Goal: Information Seeking & Learning: Learn about a topic

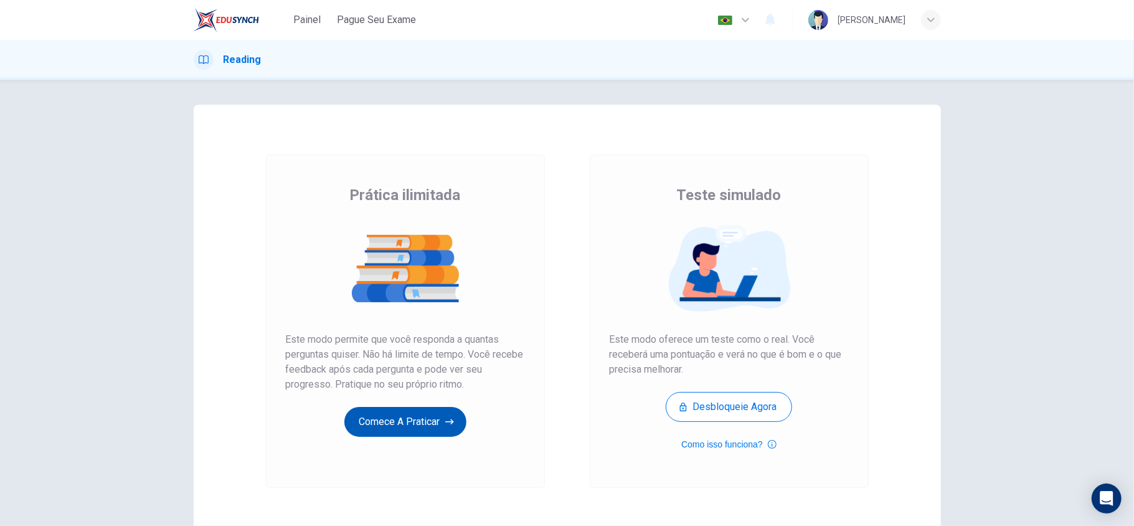
click at [401, 417] on button "Comece a praticar" at bounding box center [405, 422] width 122 height 30
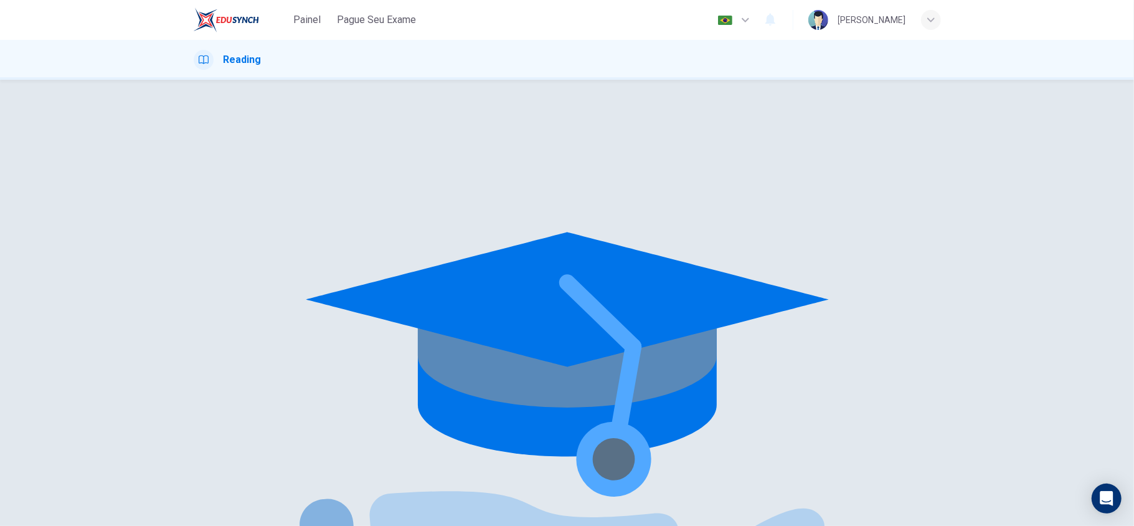
drag, startPoint x: 311, startPoint y: 21, endPoint x: 600, endPoint y: 122, distance: 306.0
click at [311, 21] on span "Painel" at bounding box center [306, 19] width 27 height 15
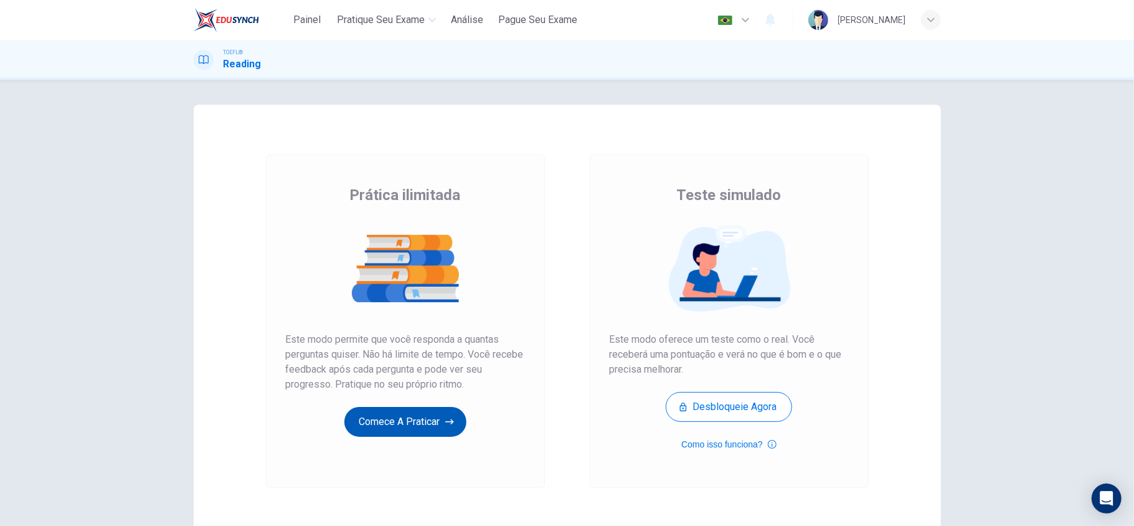
click at [412, 422] on button "Comece a praticar" at bounding box center [405, 422] width 122 height 30
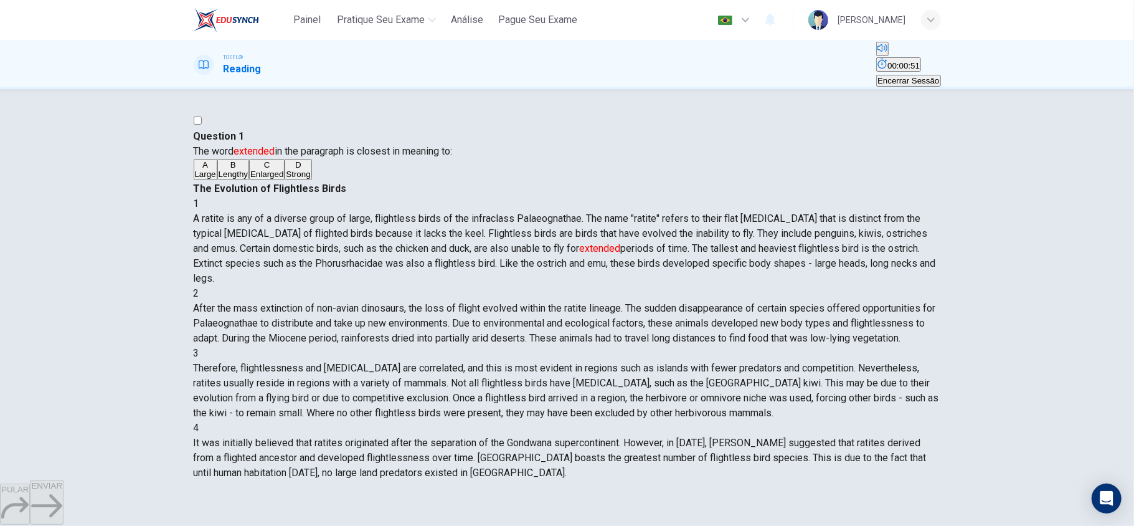
click at [254, 181] on div "A Large B Lengthy C Enlarged D Strong" at bounding box center [567, 170] width 747 height 22
click at [216, 179] on span "Large" at bounding box center [205, 173] width 21 height 9
click at [64, 514] on button "ENVIAR" at bounding box center [47, 501] width 34 height 45
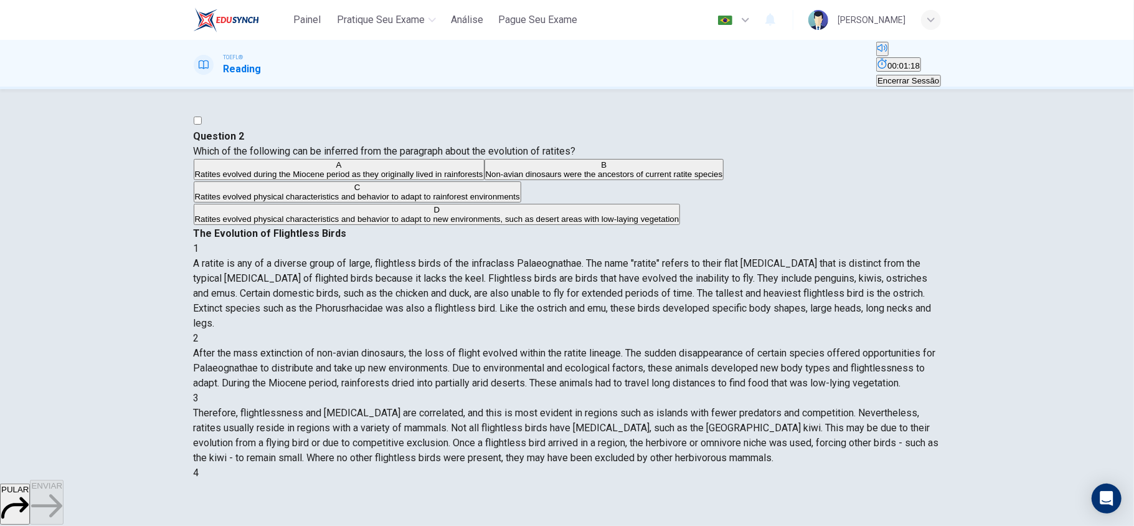
scroll to position [83, 0]
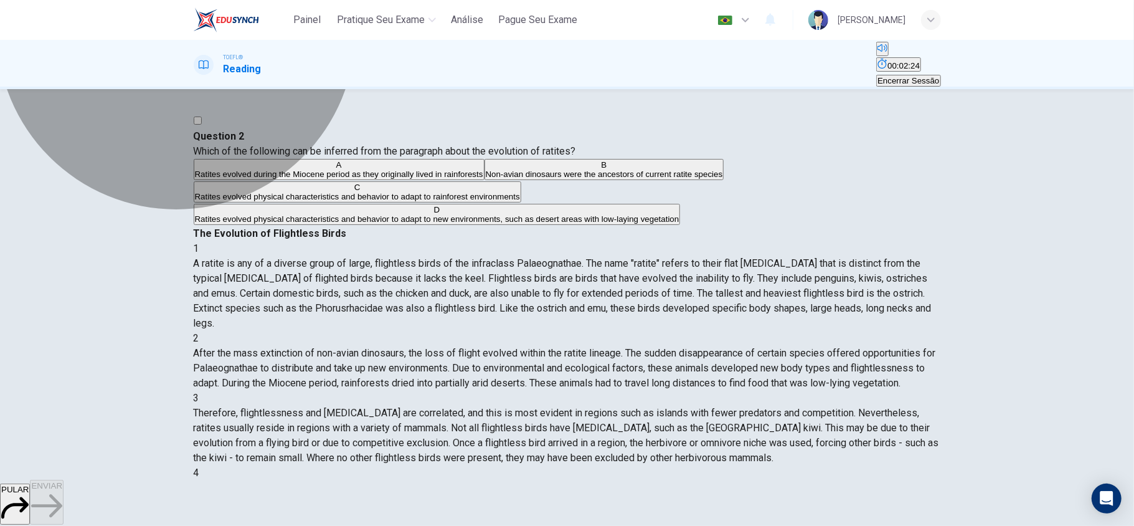
click at [391, 224] on span "Ratites evolved physical characteristics and behavior to adapt to new environme…" at bounding box center [437, 218] width 484 height 9
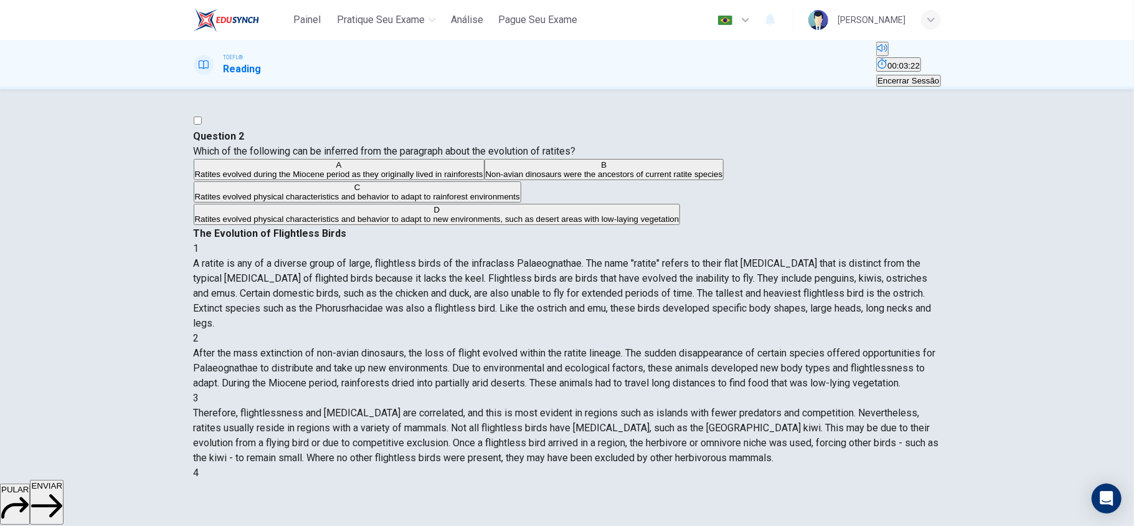
click at [64, 492] on button "ENVIAR" at bounding box center [47, 501] width 34 height 45
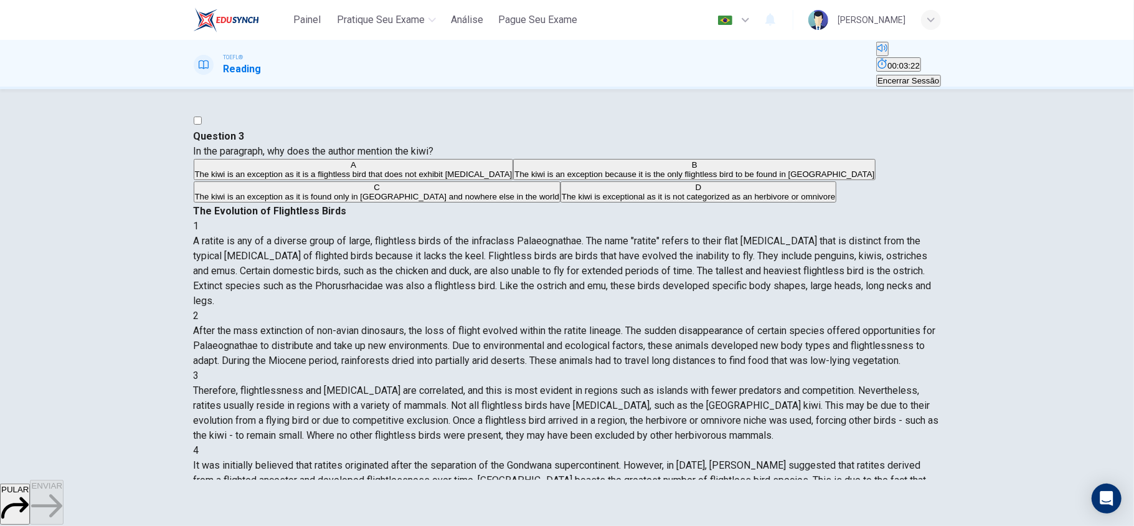
scroll to position [175, 0]
click at [344, 179] on span "The kiwi is an exception as it is a flightless bird that does not exhibit [MEDI…" at bounding box center [354, 173] width 318 height 9
click at [62, 490] on span "ENVIAR" at bounding box center [46, 485] width 31 height 9
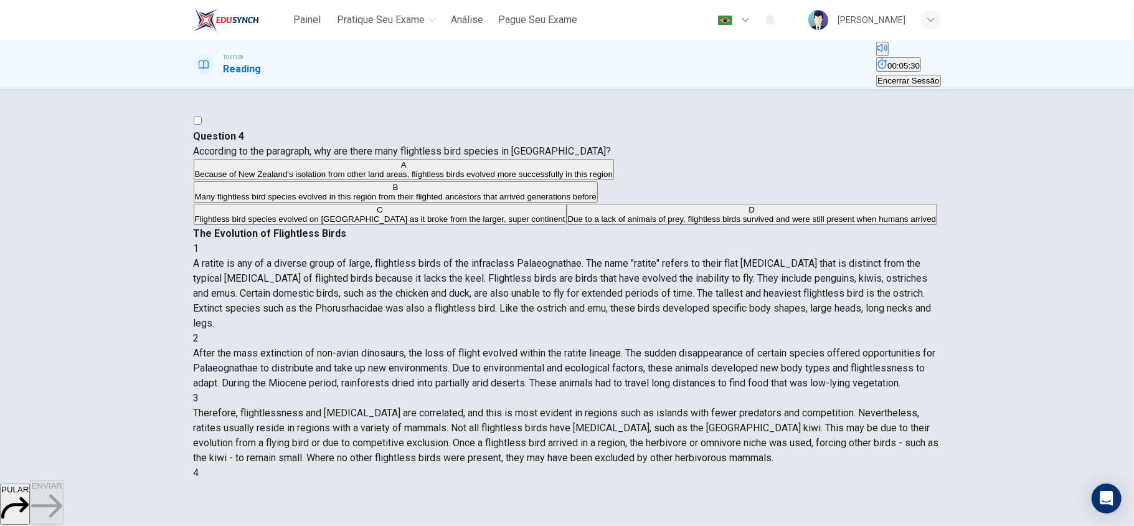
scroll to position [285, 0]
drag, startPoint x: 783, startPoint y: 322, endPoint x: 850, endPoint y: 314, distance: 67.7
click at [850, 465] on div "4 It was initially believed that ratites originated after the separation of the…" at bounding box center [567, 495] width 747 height 60
click at [568, 224] on span "Due to a lack of animals of prey, flightless birds survived and were still pres…" at bounding box center [752, 218] width 369 height 9
click at [62, 490] on span "ENVIAR" at bounding box center [46, 485] width 31 height 9
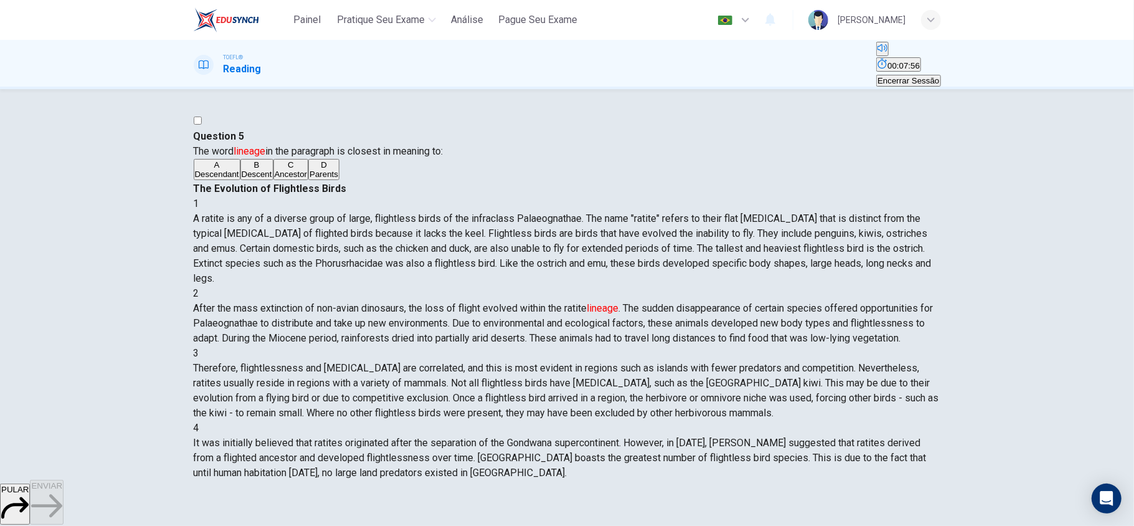
scroll to position [73, 0]
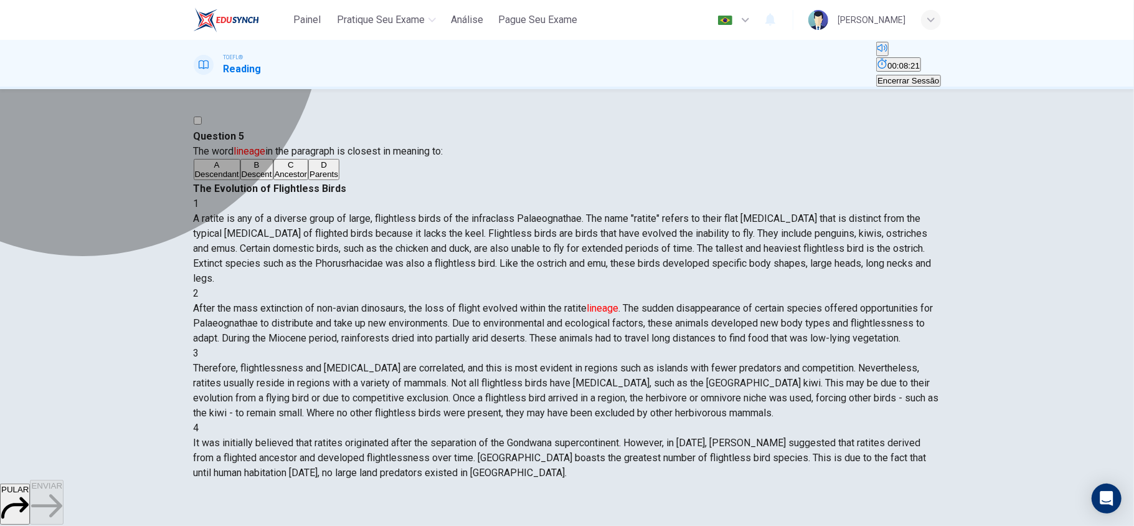
click at [240, 180] on button "A Descendant" at bounding box center [217, 169] width 47 height 21
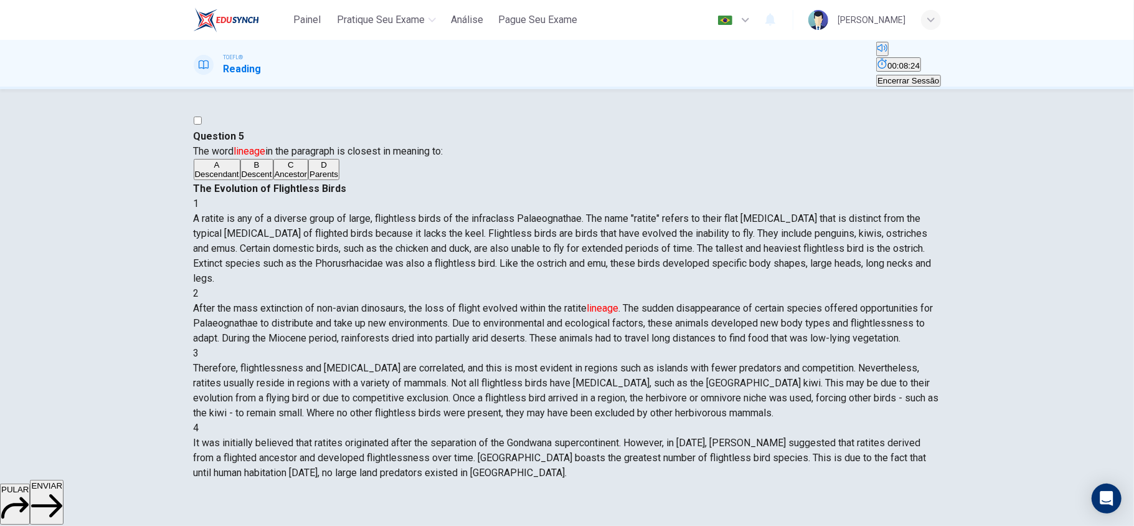
click at [64, 496] on button "ENVIAR" at bounding box center [47, 501] width 34 height 45
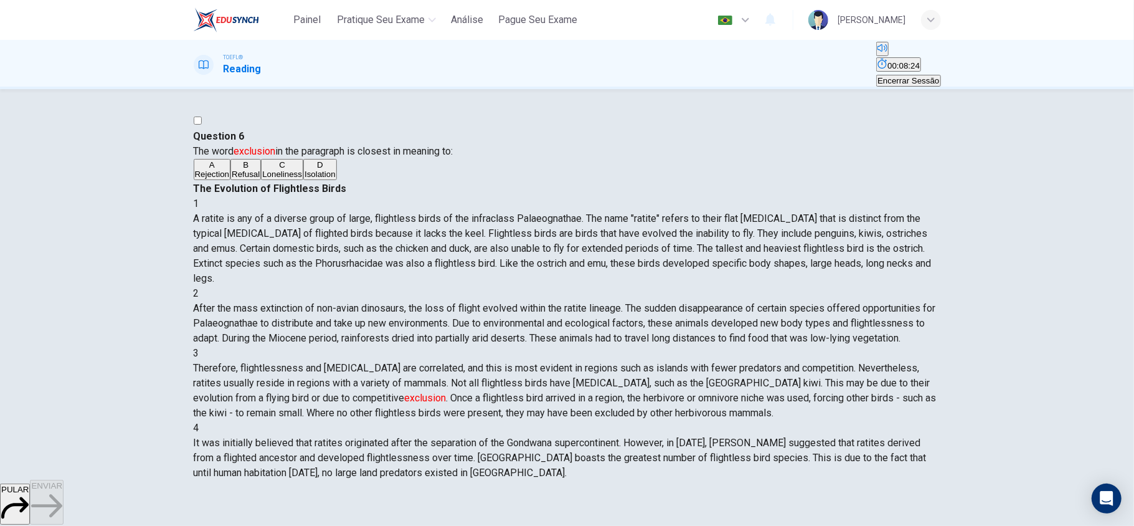
scroll to position [175, 0]
click at [230, 179] on span "Rejection" at bounding box center [212, 173] width 35 height 9
click at [337, 180] on button "D Isolation" at bounding box center [320, 169] width 34 height 21
click at [64, 494] on button "ENVIAR" at bounding box center [47, 501] width 34 height 45
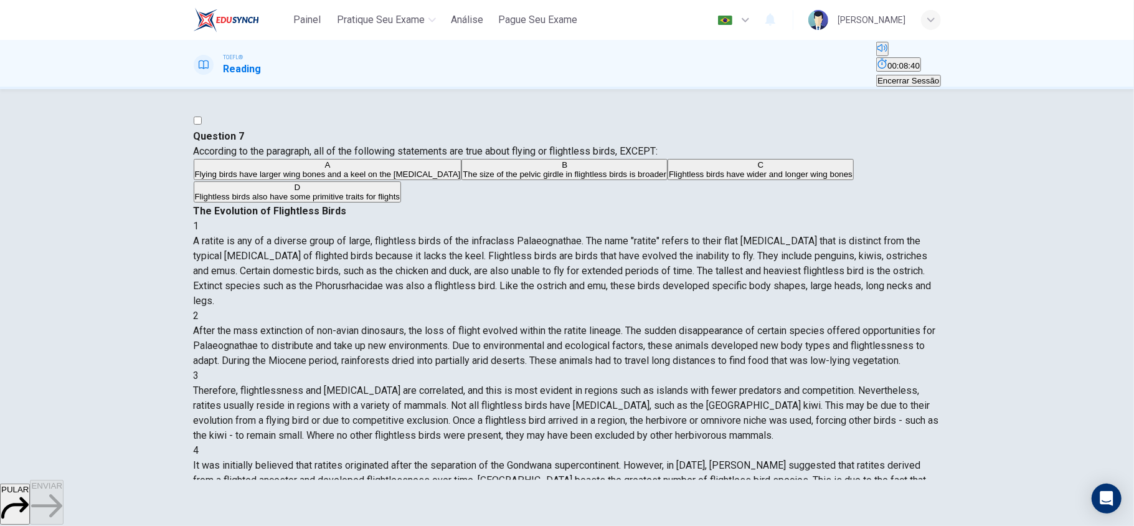
scroll to position [410, 0]
click at [669, 179] on span "Flightless birds have wider and longer wing bones" at bounding box center [761, 173] width 184 height 9
click at [64, 501] on button "ENVIAR" at bounding box center [47, 501] width 34 height 45
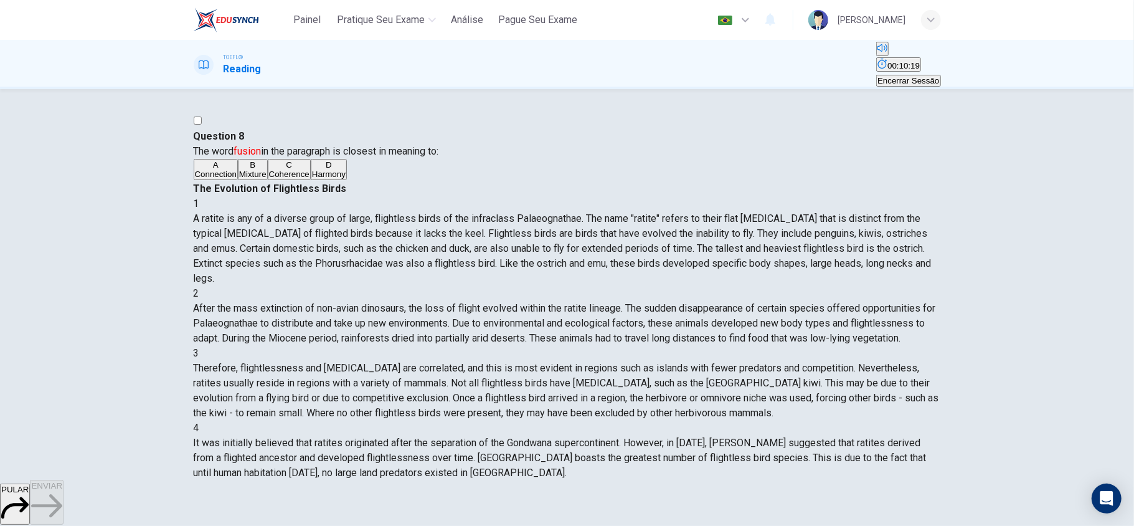
scroll to position [533, 0]
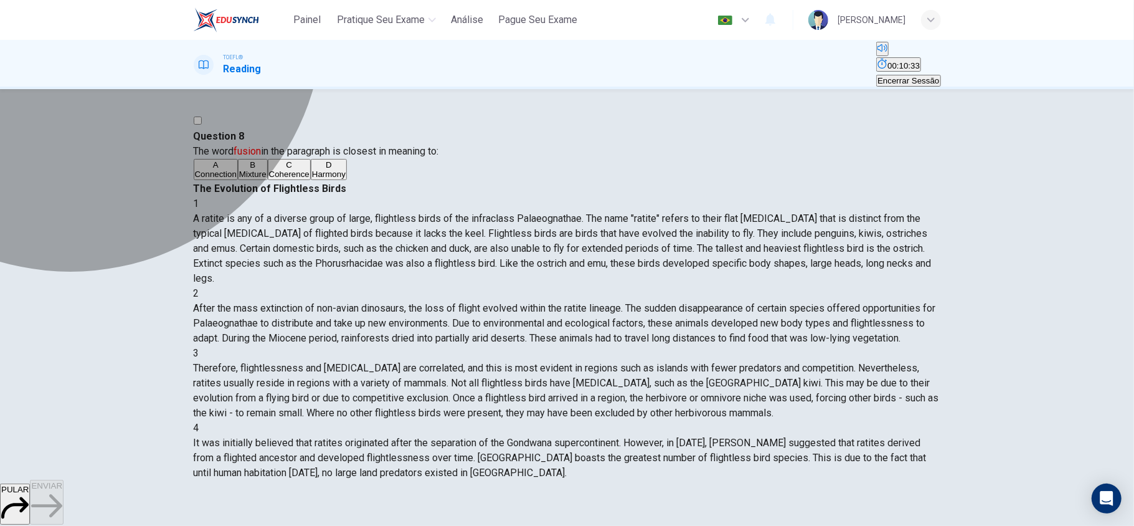
click at [268, 180] on button "B Mixture" at bounding box center [253, 169] width 30 height 21
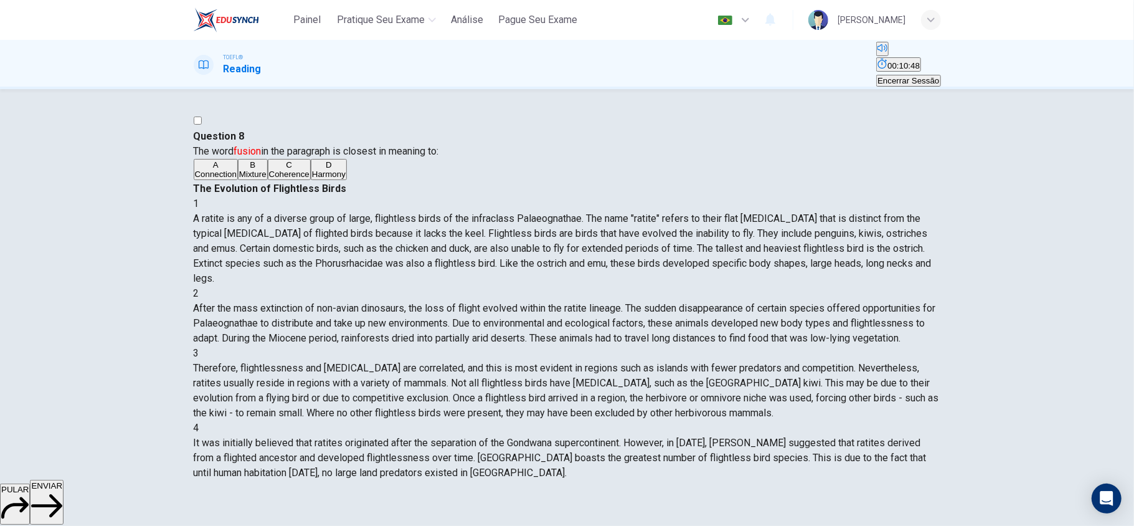
click at [62, 490] on span "ENVIAR" at bounding box center [46, 485] width 31 height 9
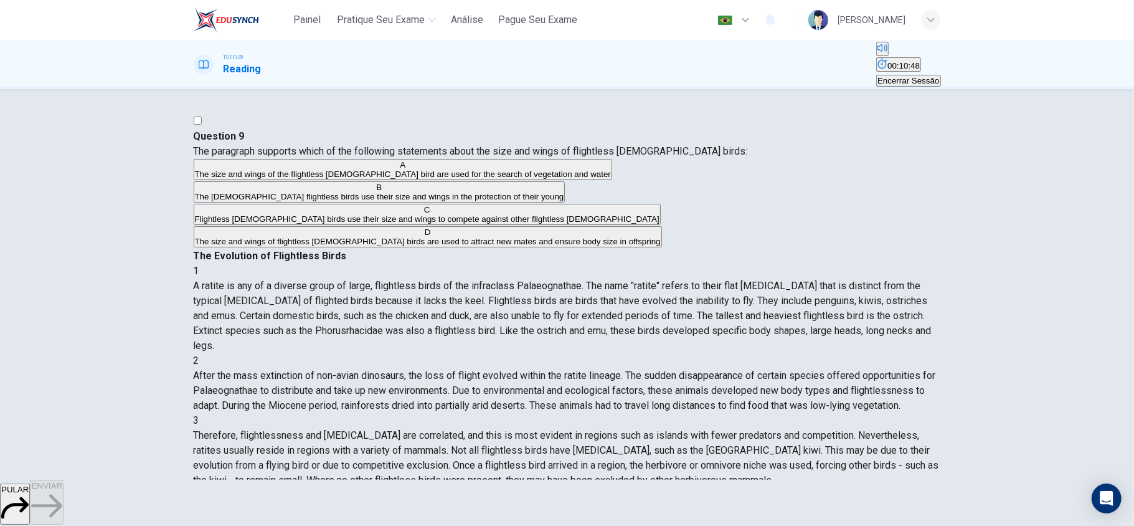
scroll to position [646, 0]
drag, startPoint x: 217, startPoint y: 166, endPoint x: 430, endPoint y: 194, distance: 214.3
click at [430, 194] on div "Question 9 The paragraph supports which of the following statements about the s…" at bounding box center [567, 189] width 747 height 120
click at [379, 157] on span "The paragraph supports which of the following statements about the size and win…" at bounding box center [471, 151] width 554 height 12
drag, startPoint x: 210, startPoint y: 165, endPoint x: 473, endPoint y: 188, distance: 263.8
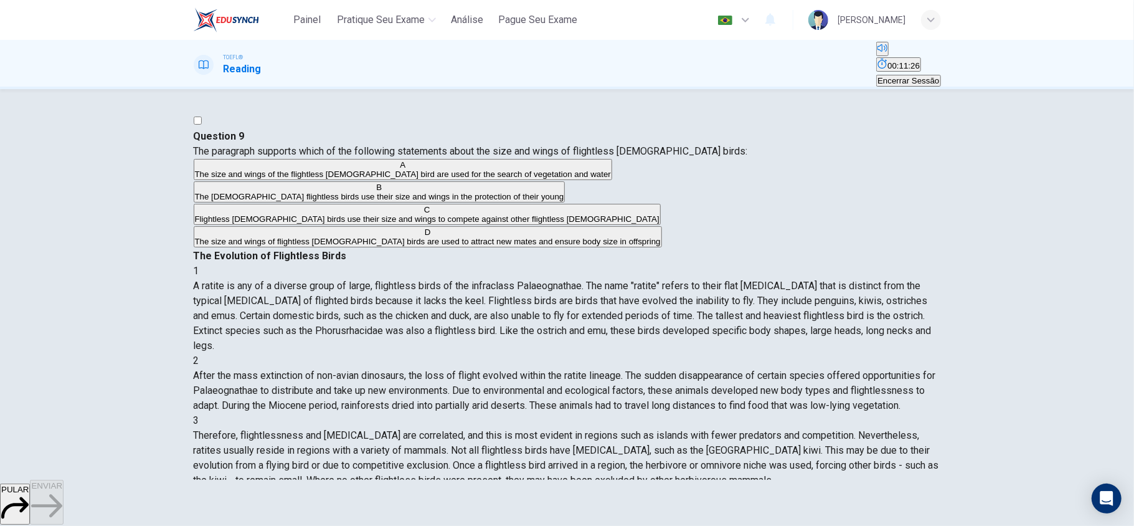
click at [473, 188] on div "Question 9 The paragraph supports which of the following statements about the s…" at bounding box center [567, 189] width 747 height 120
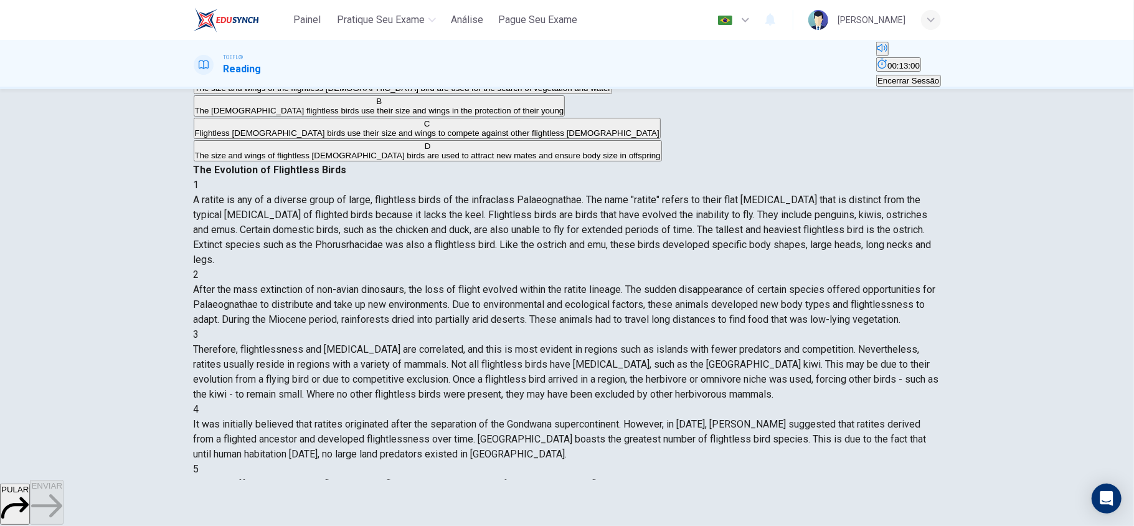
scroll to position [3, 0]
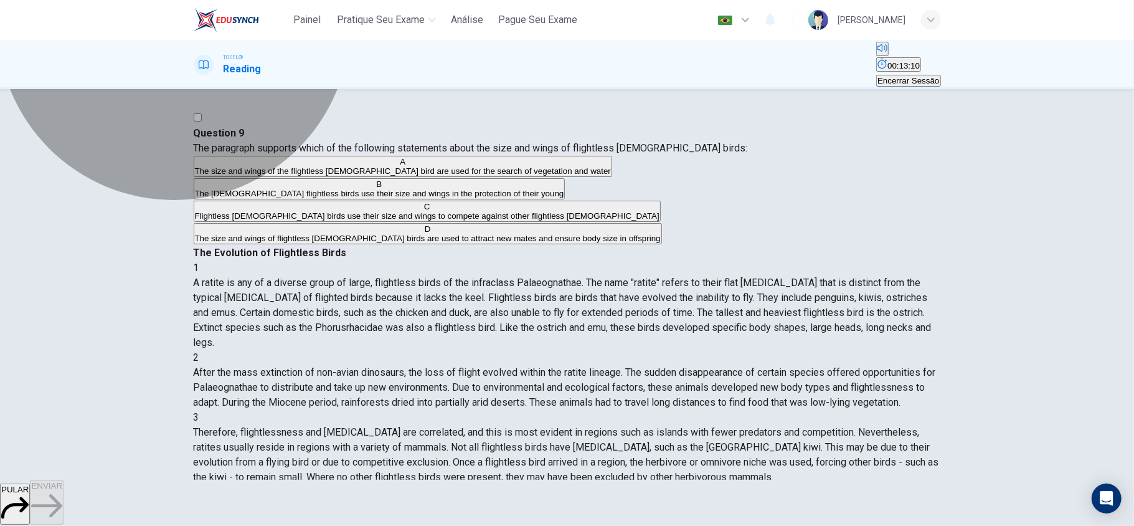
click at [389, 198] on span "The [DEMOGRAPHIC_DATA] flightless birds use their size and wings in the protect…" at bounding box center [379, 193] width 369 height 9
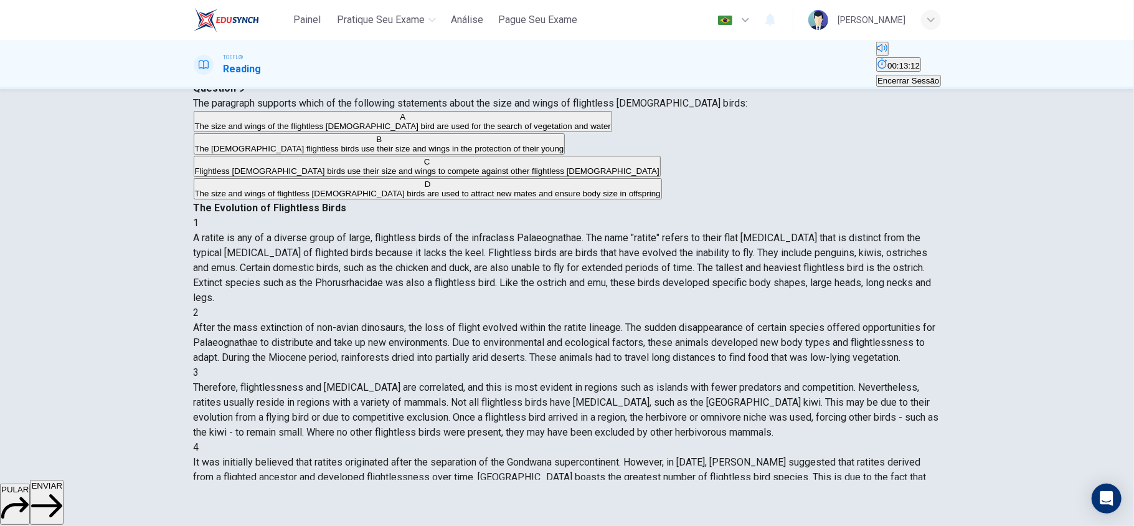
scroll to position [86, 0]
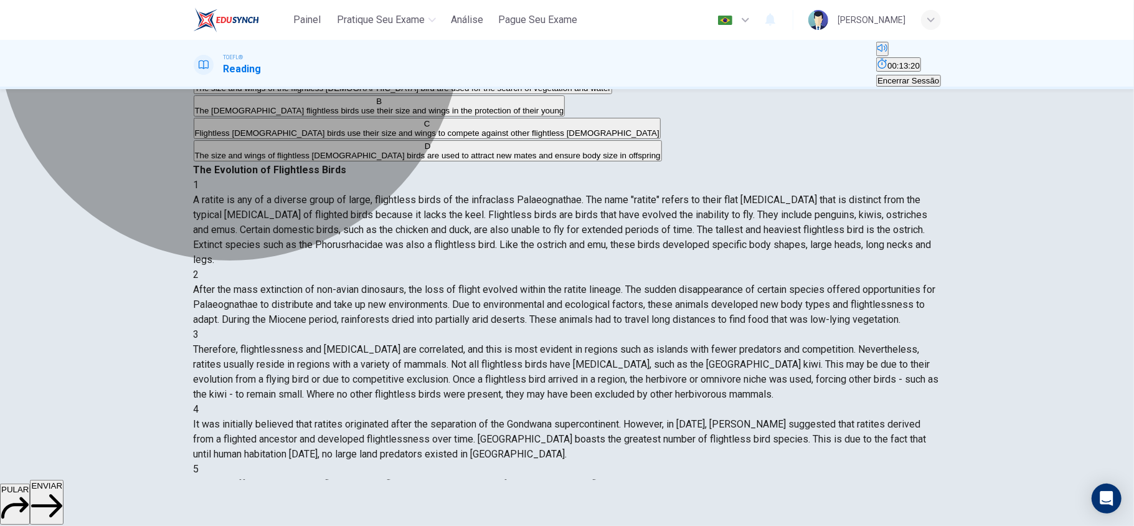
click at [445, 160] on span "The size and wings of flightless [DEMOGRAPHIC_DATA] birds are used to attract n…" at bounding box center [428, 155] width 466 height 9
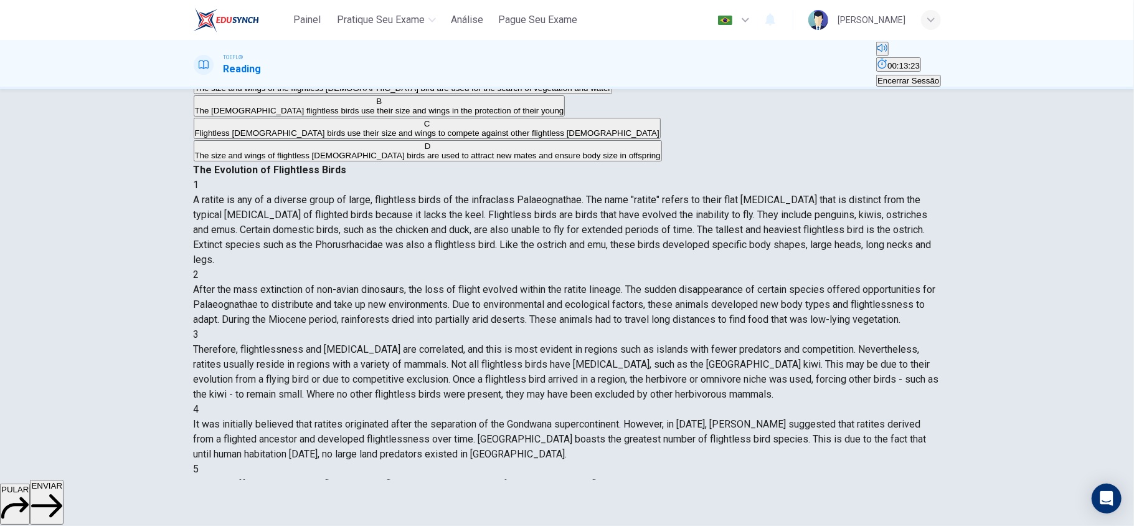
click at [62, 490] on span "ENVIAR" at bounding box center [46, 485] width 31 height 9
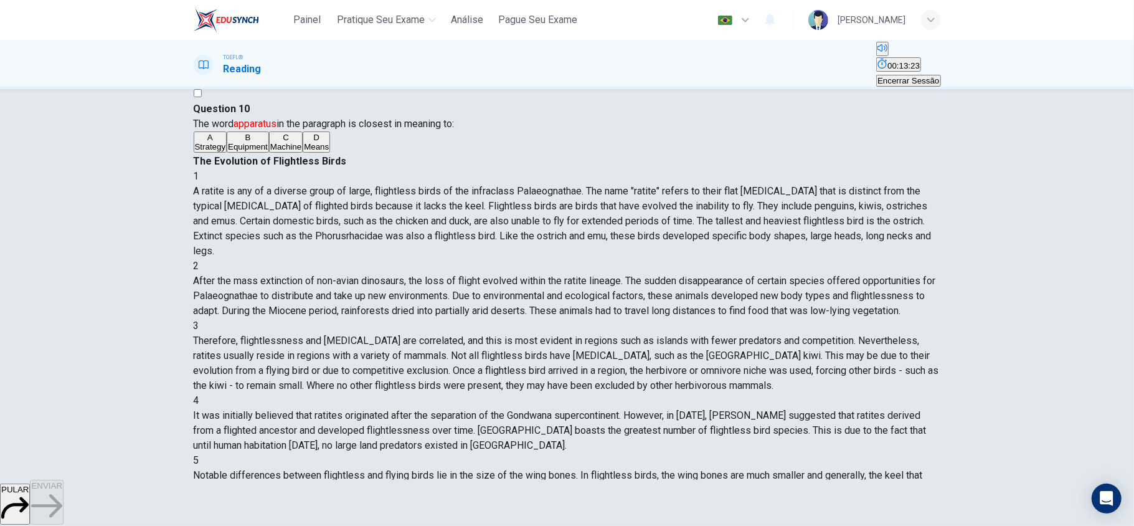
scroll to position [3, 0]
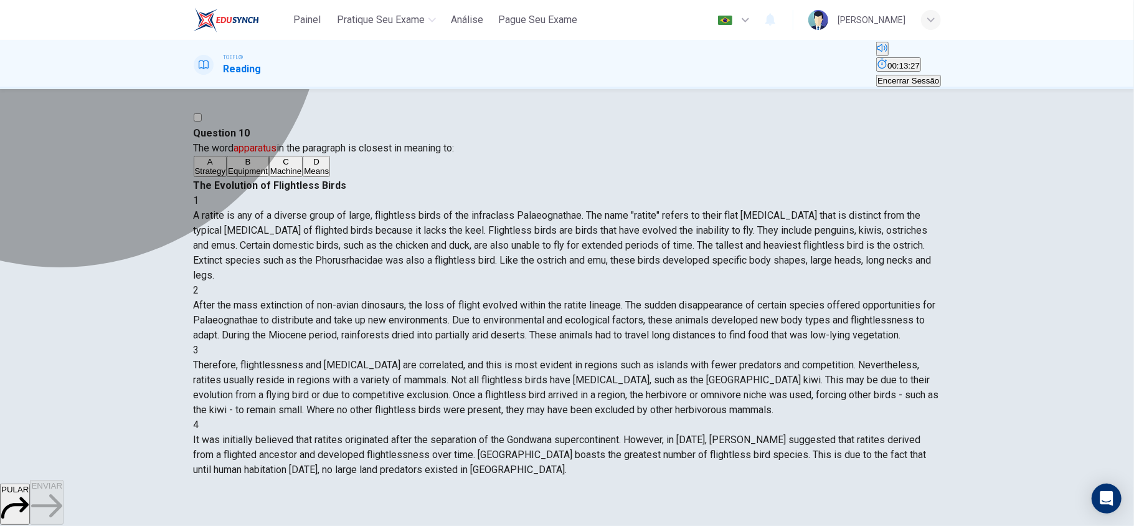
click at [269, 177] on button "B Equipment" at bounding box center [248, 166] width 42 height 21
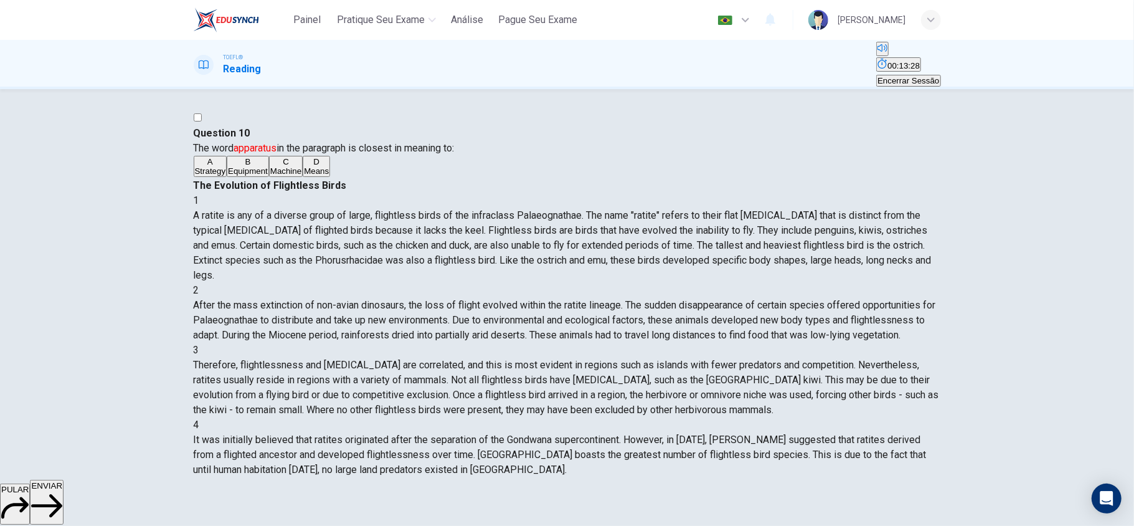
click at [62, 499] on icon "button" at bounding box center [46, 505] width 31 height 31
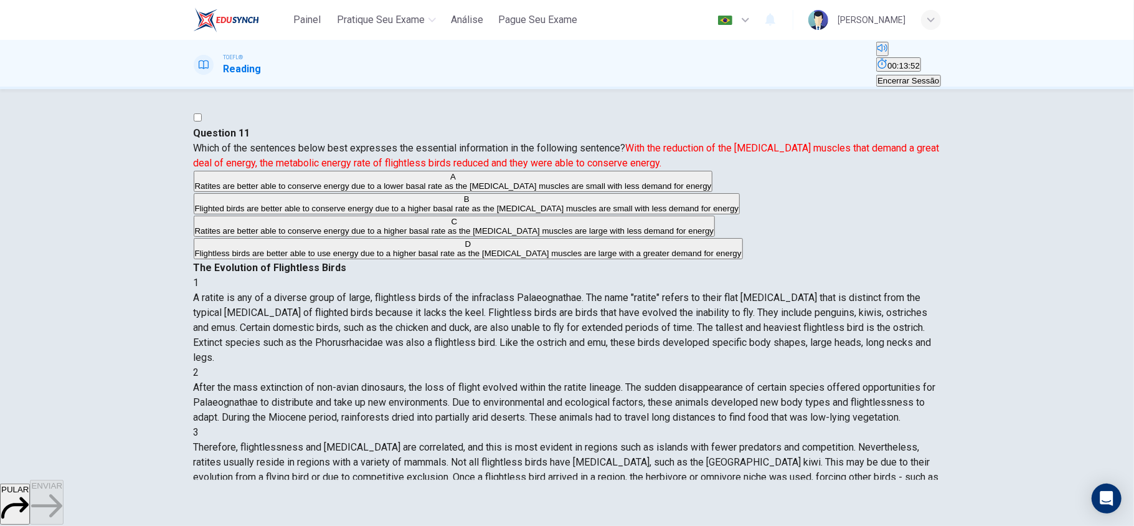
scroll to position [86, 0]
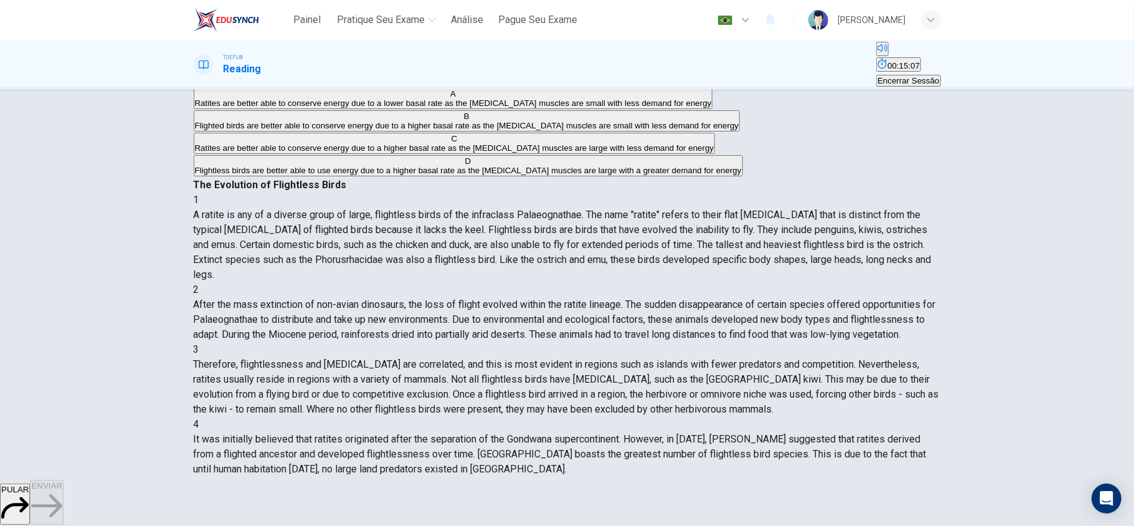
click at [457, 108] on span "Ratites are better able to conserve energy due to a lower basal rate as the [ME…" at bounding box center [453, 102] width 517 height 9
click at [62, 490] on span "ENVIAR" at bounding box center [46, 485] width 31 height 9
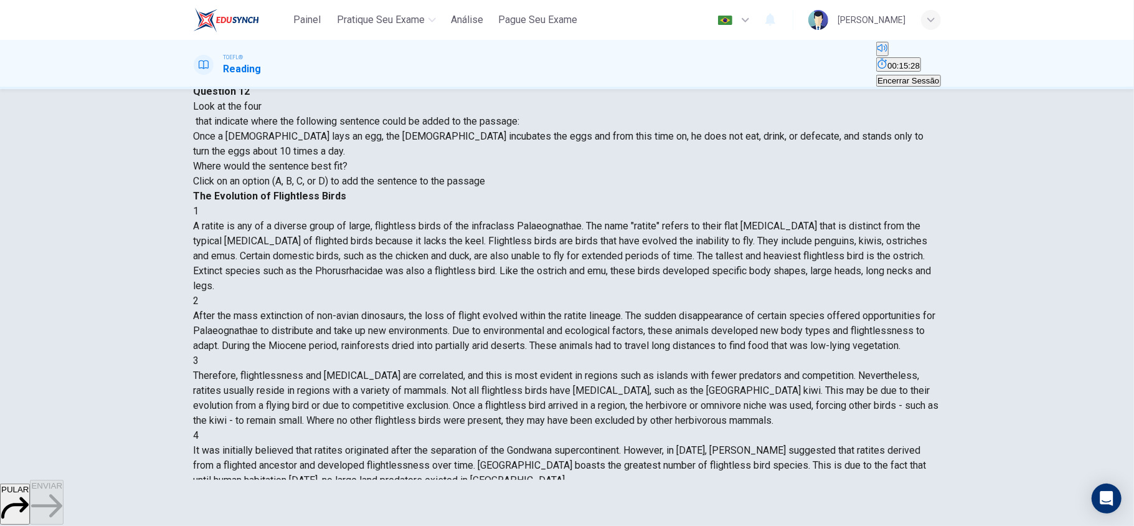
scroll to position [83, 0]
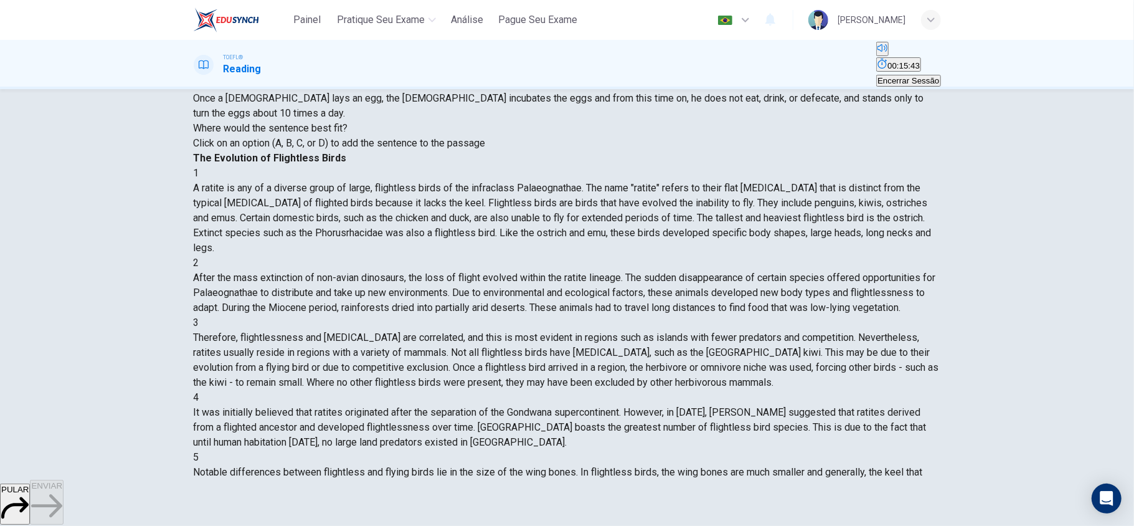
click at [62, 490] on span "ENVIAR" at bounding box center [46, 485] width 31 height 9
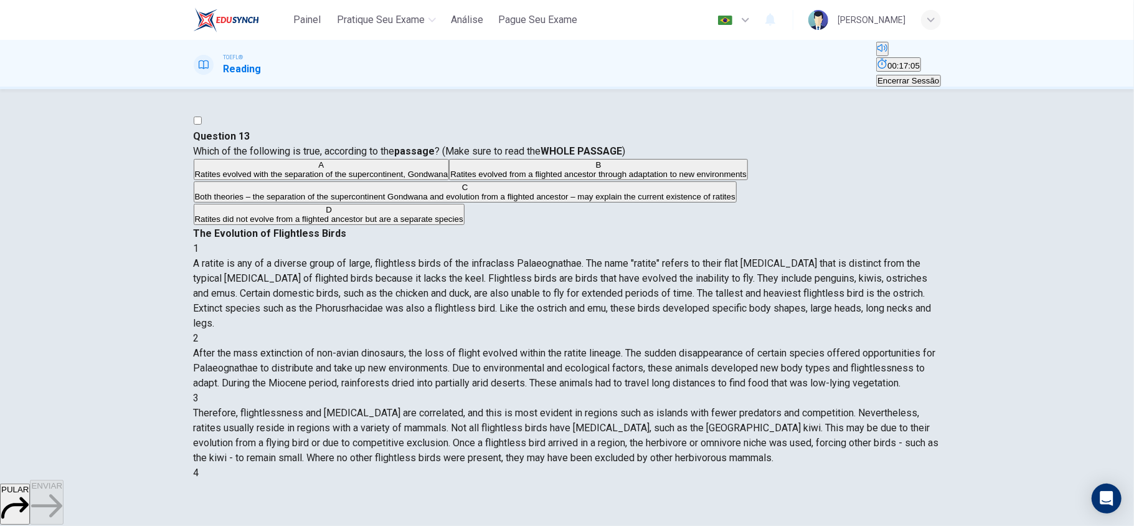
scroll to position [249, 0]
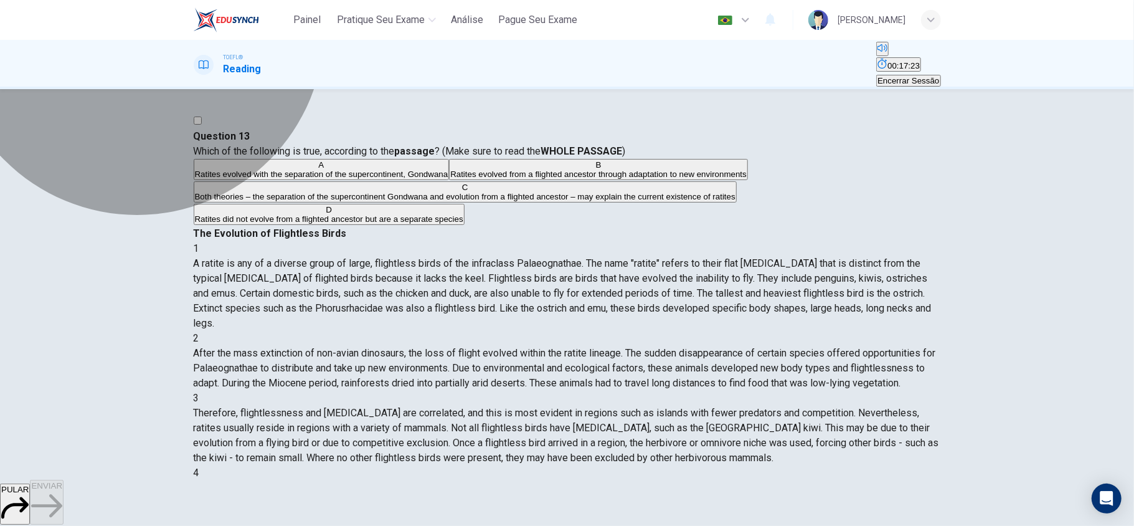
click at [450, 179] on span "Ratites evolved from a flighted ancestor through adaptation to new environments" at bounding box center [598, 173] width 296 height 9
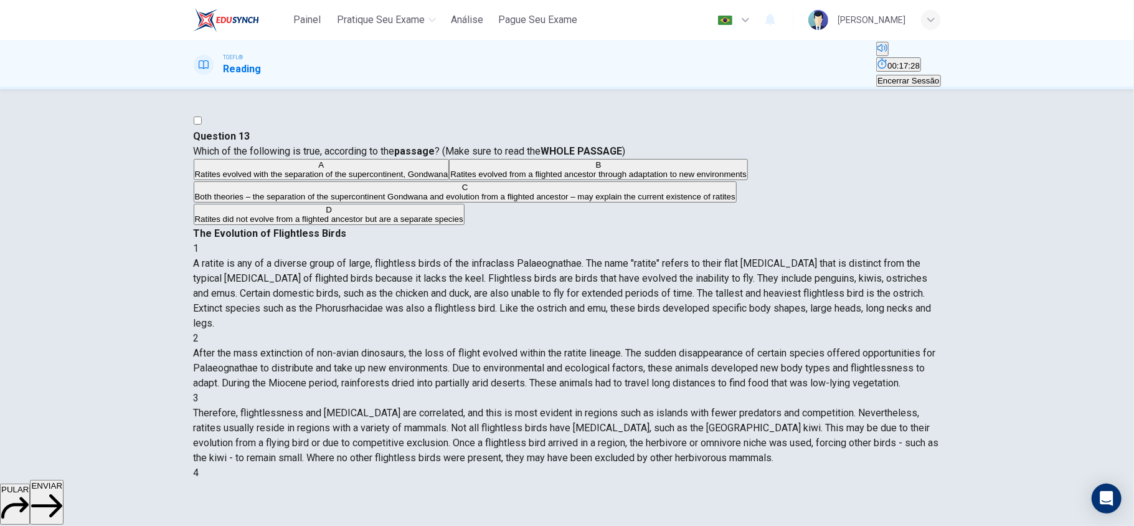
click at [62, 490] on span "ENVIAR" at bounding box center [46, 485] width 31 height 9
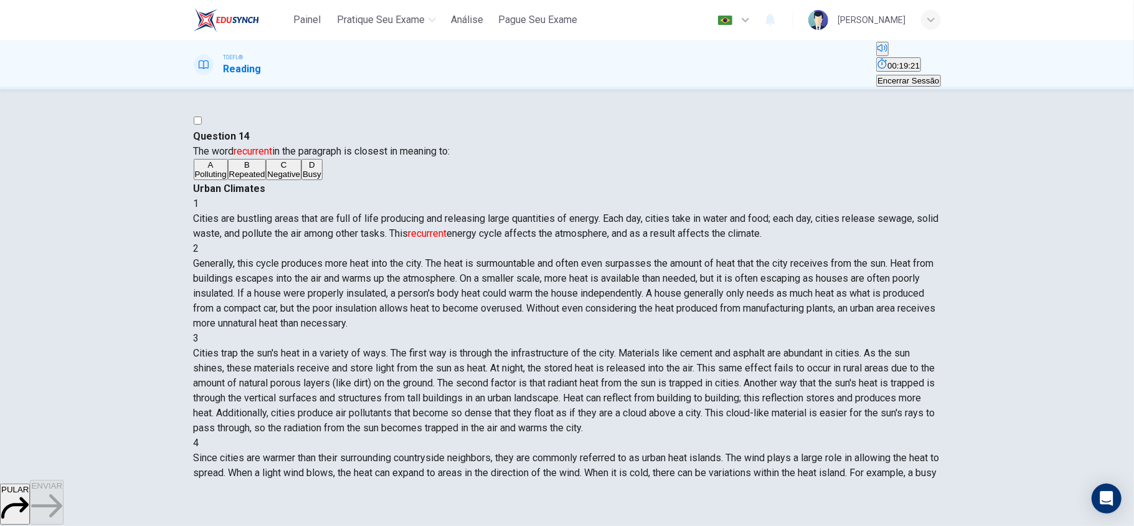
click at [267, 180] on button "B Repeated" at bounding box center [247, 169] width 39 height 21
click at [64, 486] on button "ENVIAR" at bounding box center [47, 501] width 34 height 45
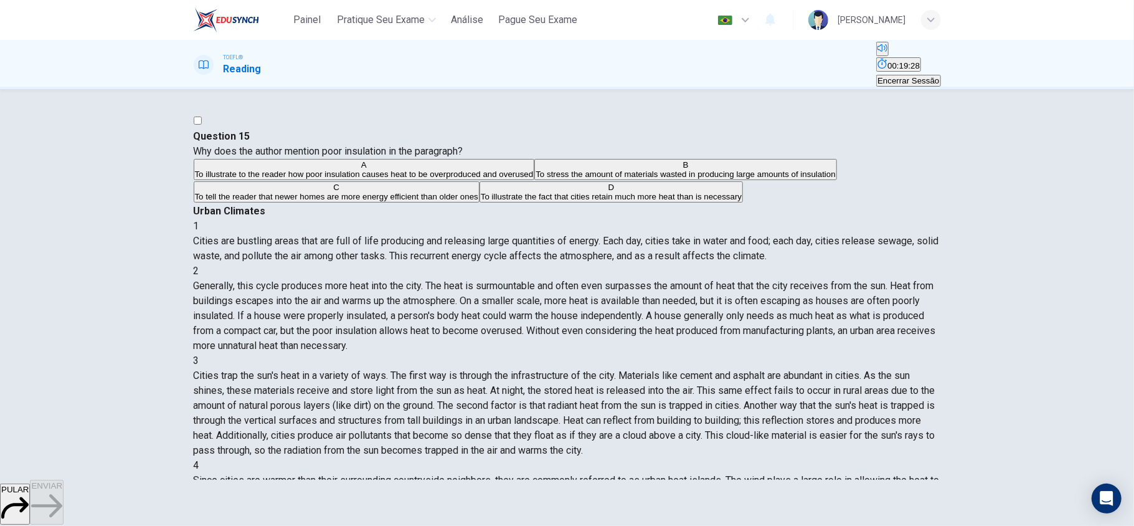
scroll to position [0, 0]
click at [352, 204] on div "Question 15 Why does the author mention poor insulation in the paragraph? A To …" at bounding box center [567, 166] width 747 height 75
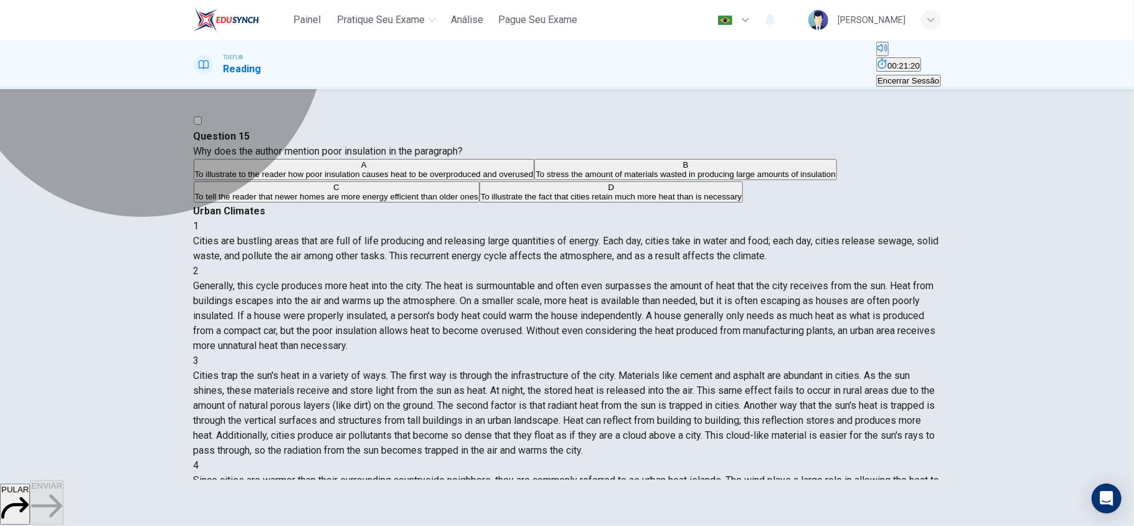
click at [481, 201] on span "To illustrate the fact that cities retain much more heat than is necessary" at bounding box center [611, 196] width 261 height 9
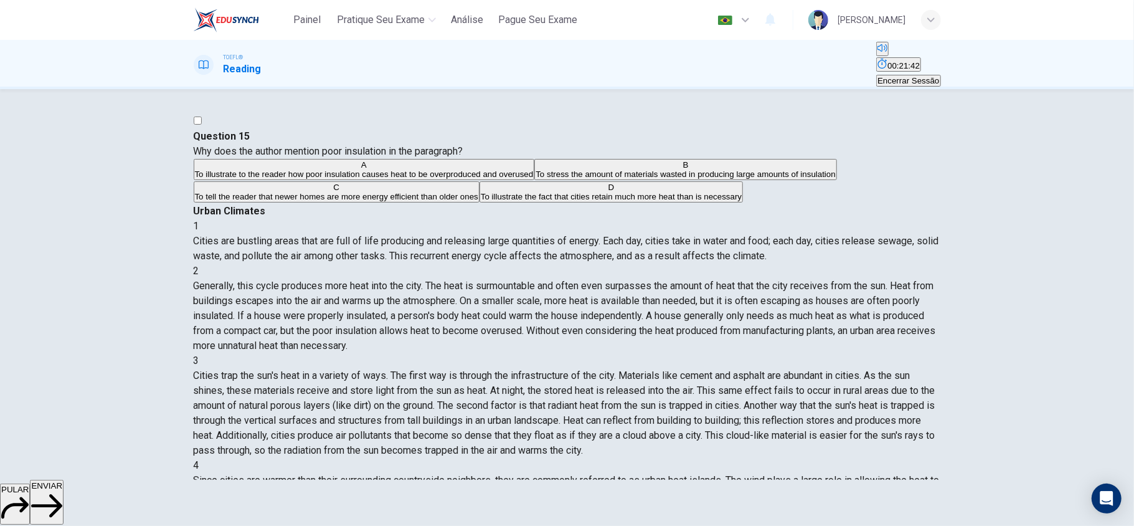
click at [423, 179] on span "To illustrate to the reader how poor insulation causes heat to be overproduced …" at bounding box center [364, 173] width 339 height 9
click at [64, 491] on button "ENVIAR" at bounding box center [47, 501] width 34 height 45
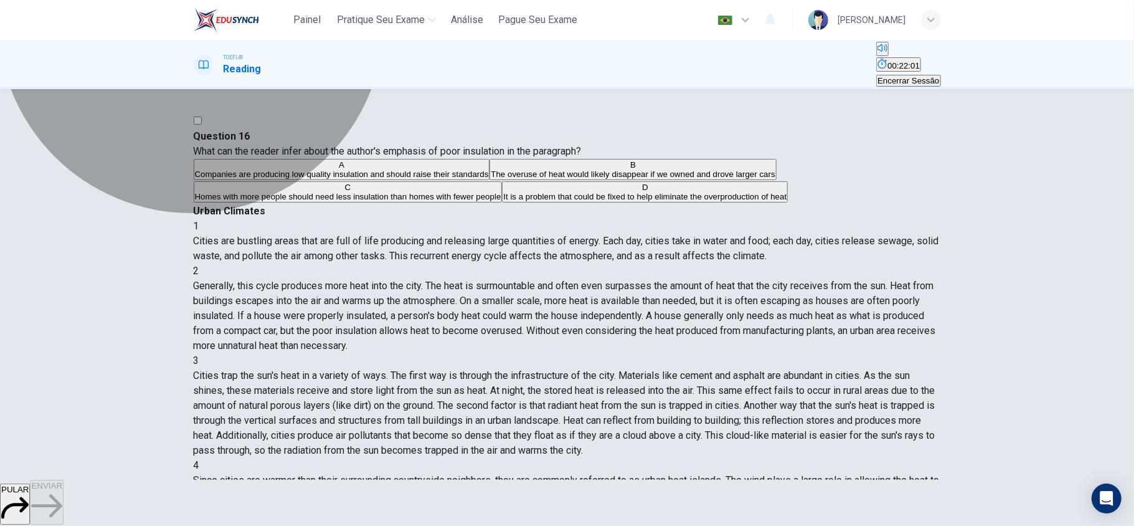
click at [503, 201] on span "It is a problem that could be fixed to help eliminate the overproduction of heat" at bounding box center [644, 196] width 283 height 9
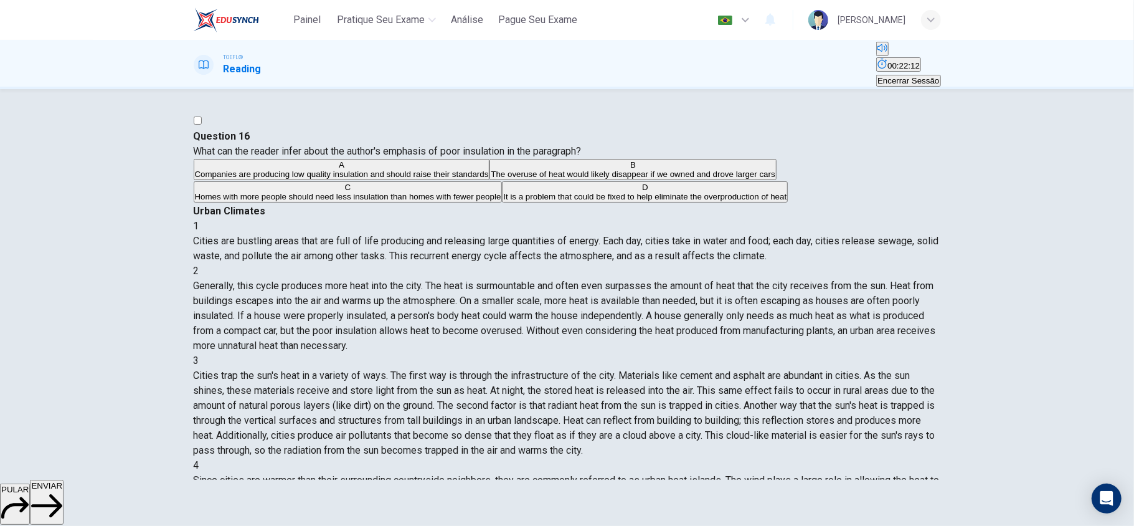
click at [62, 490] on span "ENVIAR" at bounding box center [46, 485] width 31 height 9
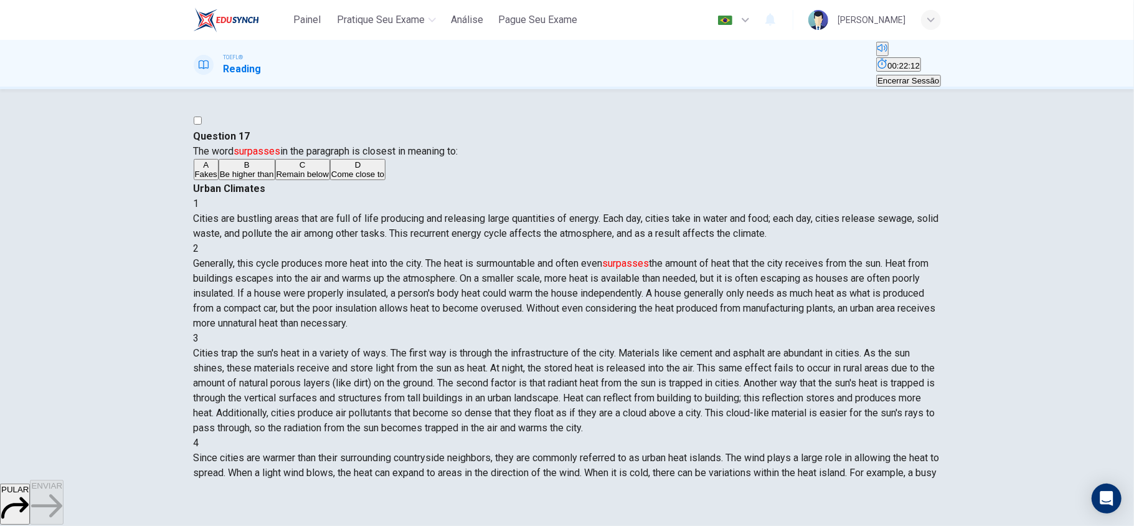
scroll to position [78, 0]
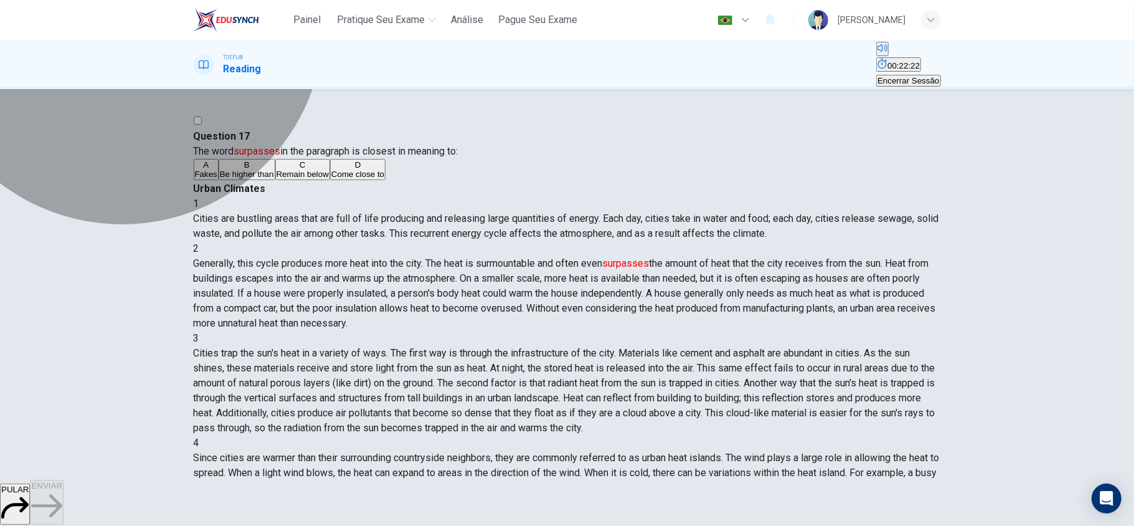
click at [275, 180] on button "B Be higher than" at bounding box center [247, 169] width 57 height 21
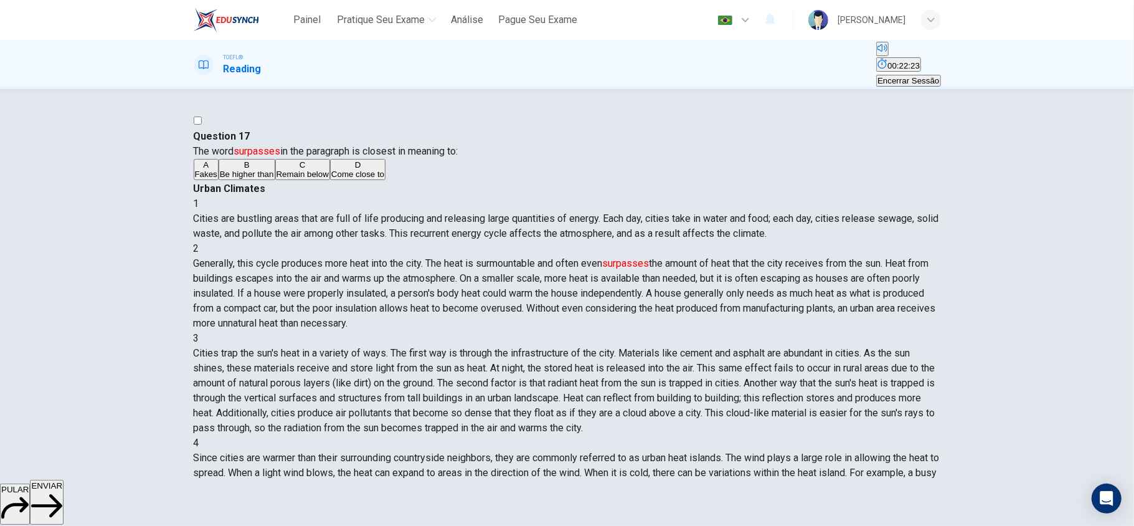
click at [62, 501] on icon "button" at bounding box center [46, 505] width 31 height 23
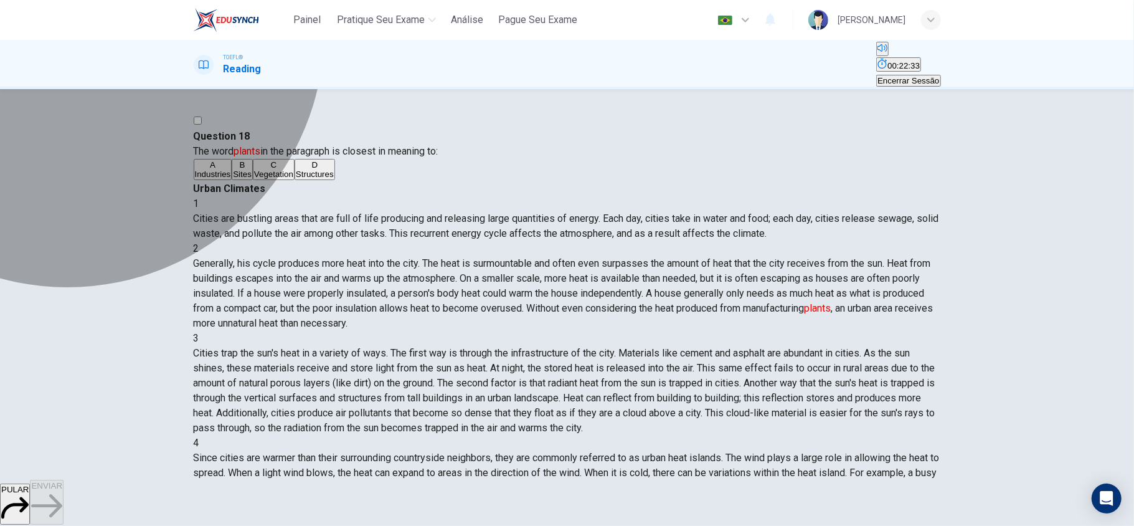
click at [295, 180] on button "D Structures" at bounding box center [315, 169] width 40 height 21
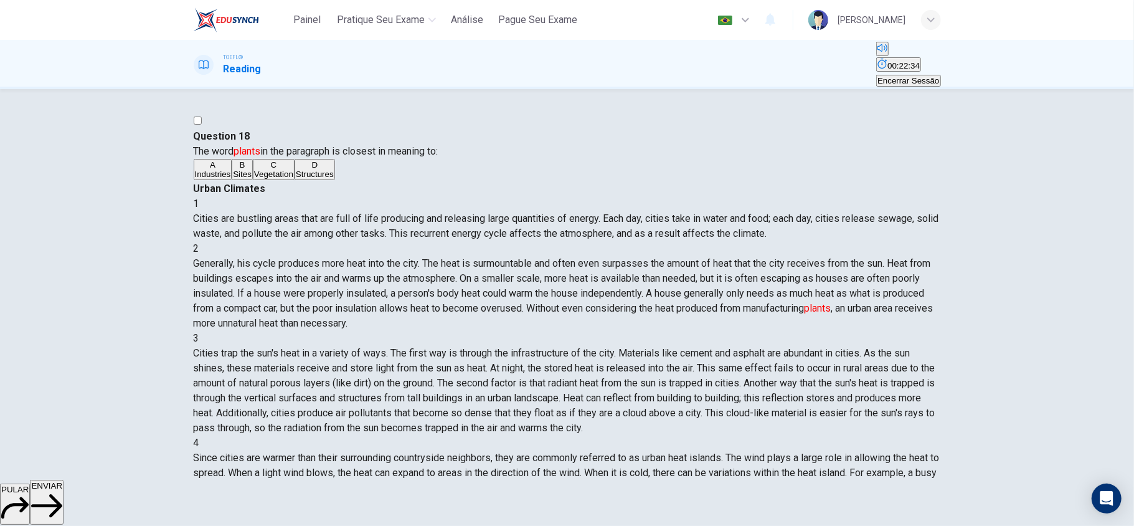
click at [64, 496] on button "ENVIAR" at bounding box center [47, 501] width 34 height 45
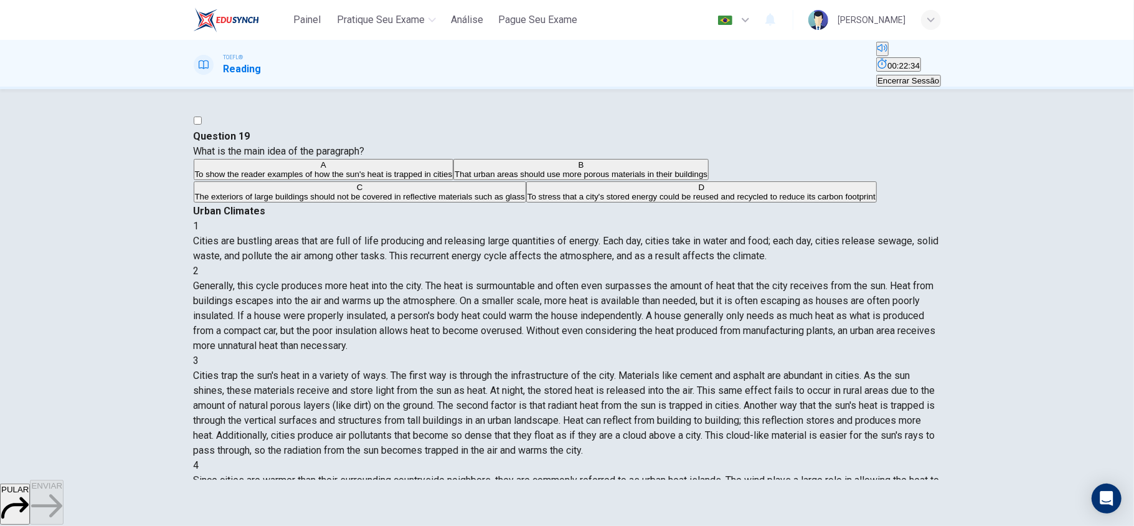
scroll to position [207, 0]
click at [352, 179] on span "To show the reader examples of how the sun's heat is trapped in cities" at bounding box center [324, 173] width 258 height 9
click at [64, 516] on button "ENVIAR" at bounding box center [47, 501] width 34 height 45
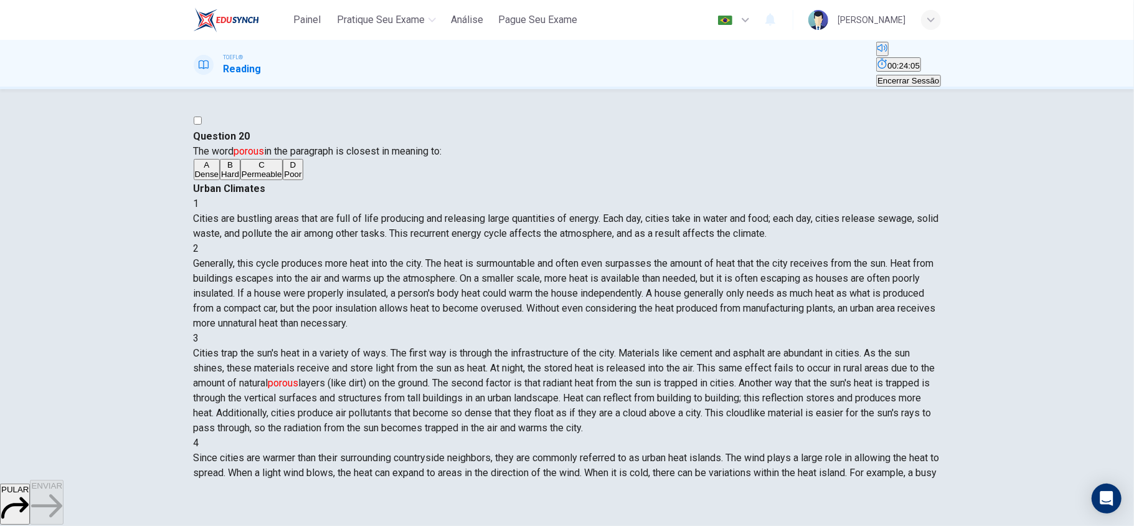
scroll to position [250, 0]
click at [281, 179] on span "Permeable" at bounding box center [262, 173] width 40 height 9
click at [62, 490] on span "ENVIAR" at bounding box center [46, 485] width 31 height 9
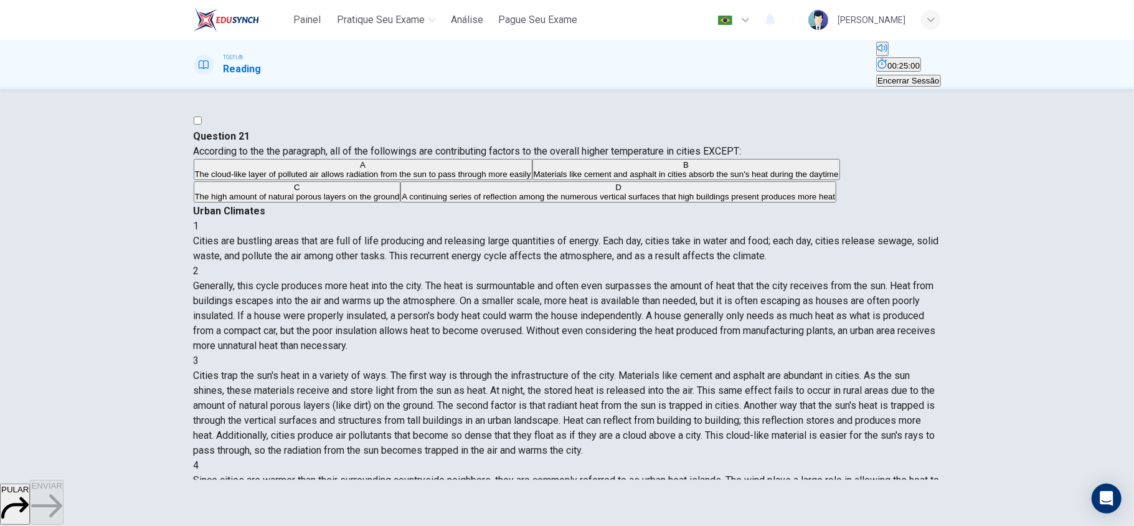
click at [885, 75] on button "Encerrar Sessão" at bounding box center [908, 81] width 64 height 12
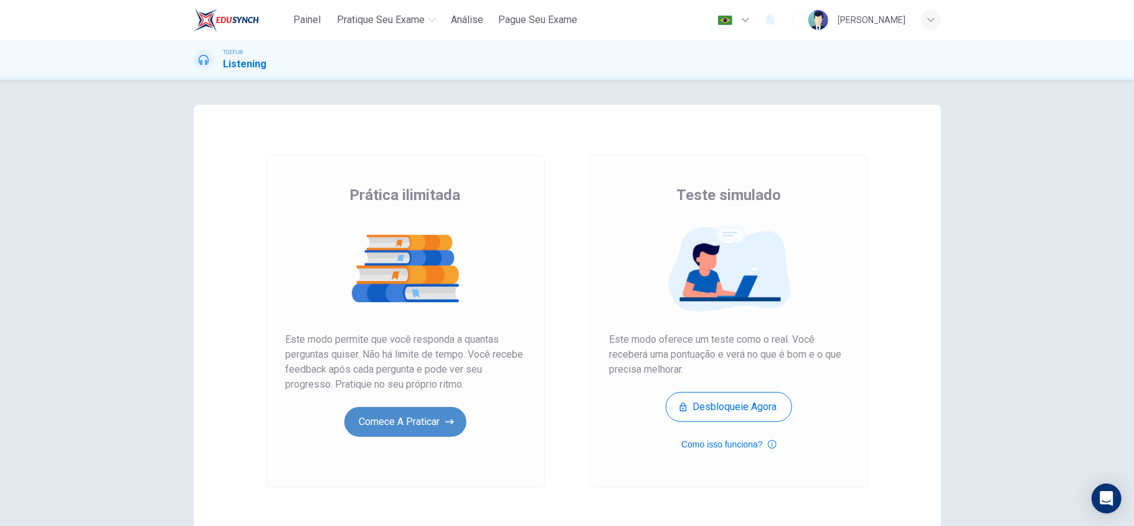
click at [446, 420] on icon "button" at bounding box center [449, 421] width 9 height 12
click at [394, 416] on button "Comece a praticar" at bounding box center [405, 422] width 122 height 30
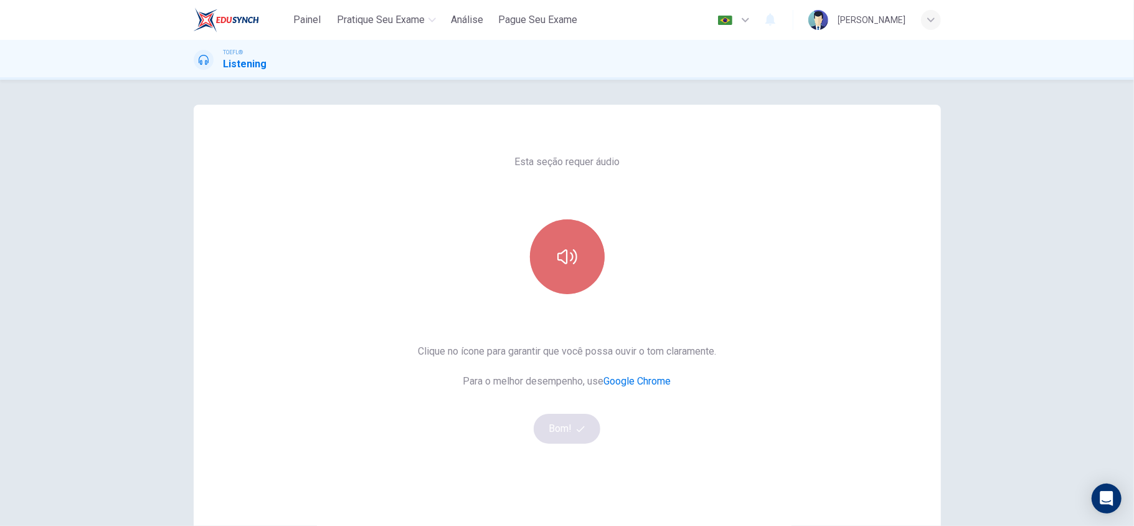
click at [542, 280] on button "button" at bounding box center [567, 256] width 75 height 75
click at [568, 428] on button "Bom!" at bounding box center [567, 428] width 67 height 30
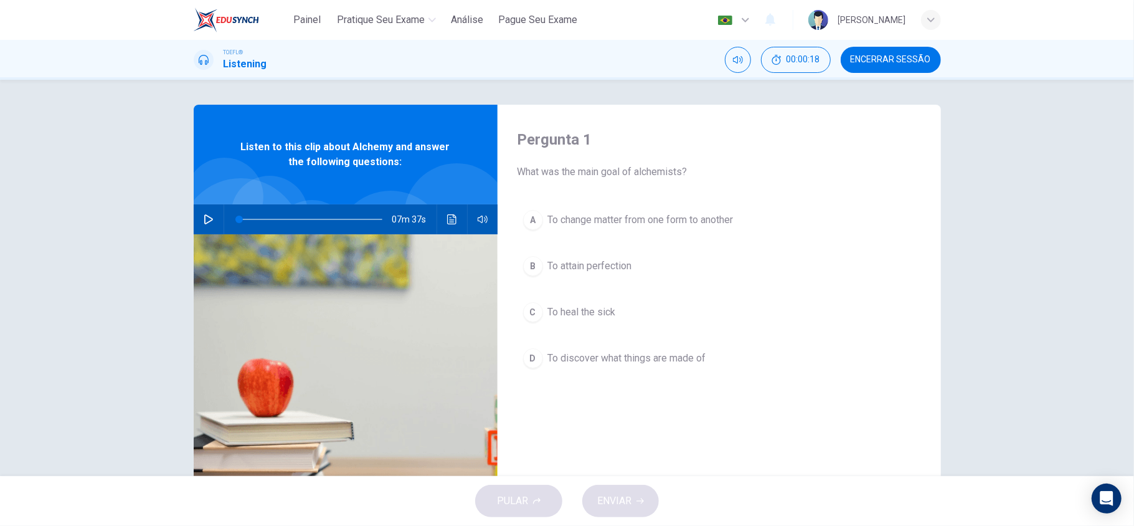
click at [205, 220] on icon "button" at bounding box center [208, 219] width 9 height 10
click at [610, 270] on span "To attain perfection" at bounding box center [590, 265] width 84 height 15
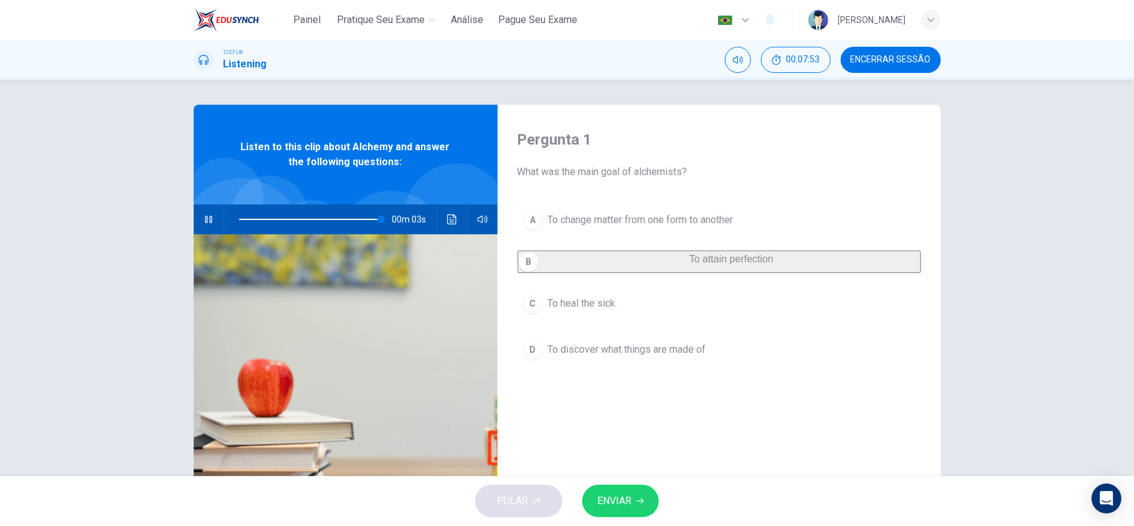
click at [631, 506] on button "ENVIAR" at bounding box center [620, 500] width 77 height 32
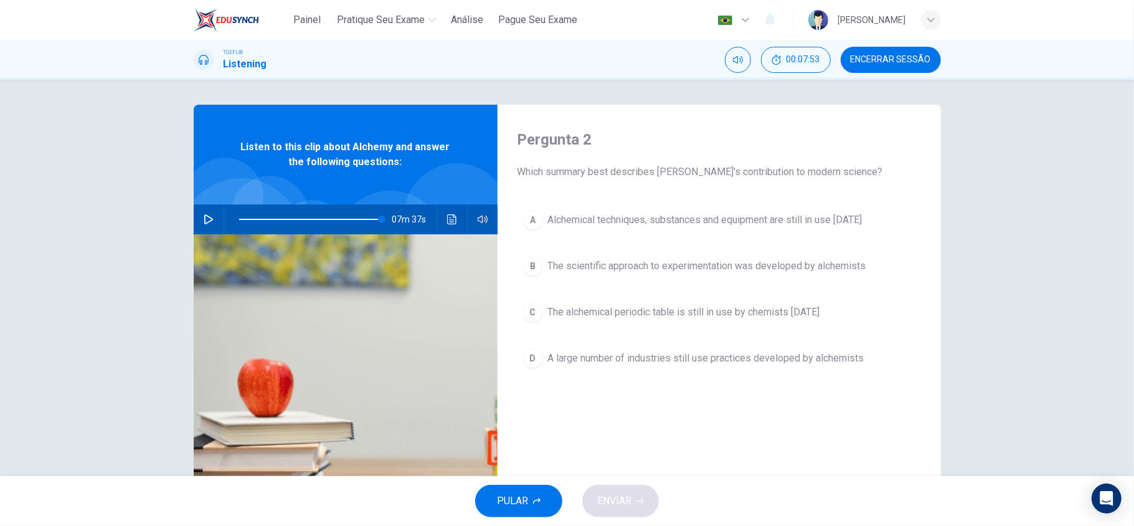
type input "0"
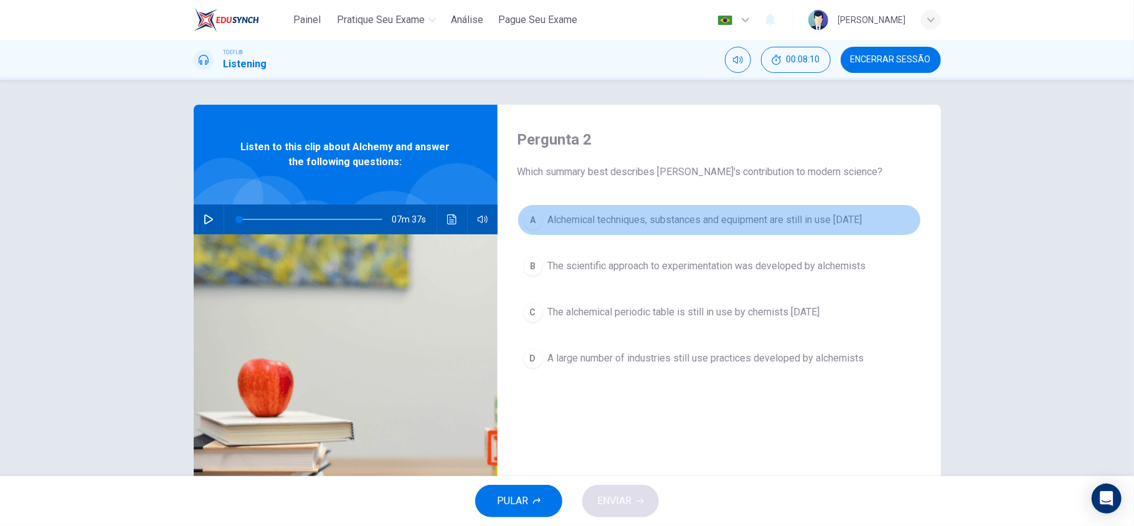
click at [703, 229] on button "A Alchemical techniques, substances and equipment are still in use today" at bounding box center [719, 219] width 404 height 31
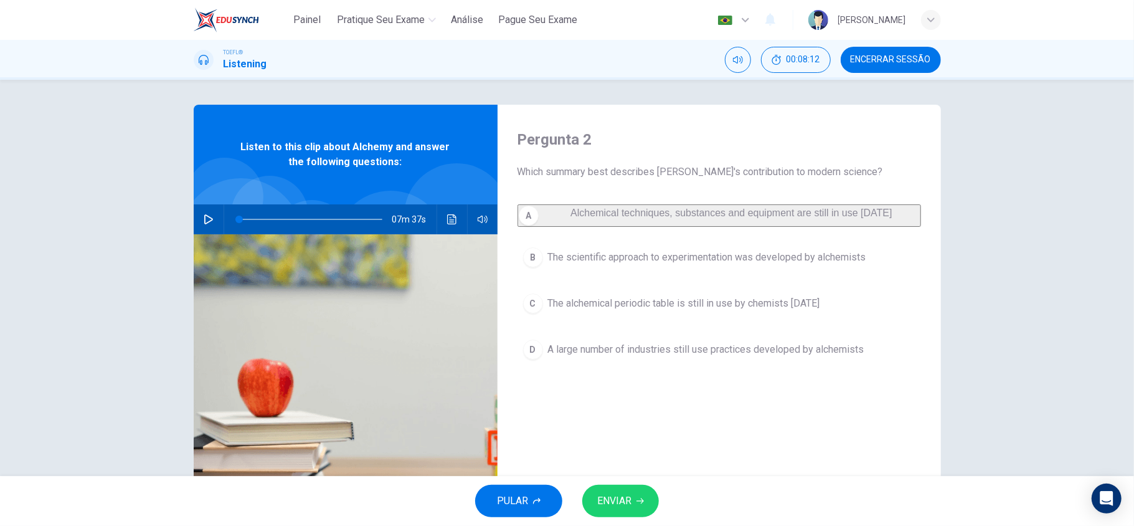
click at [623, 479] on div "PULAR ENVIAR" at bounding box center [567, 501] width 1134 height 50
click at [599, 265] on span "The scientific approach to experimentation was developed by alchemists" at bounding box center [707, 257] width 318 height 15
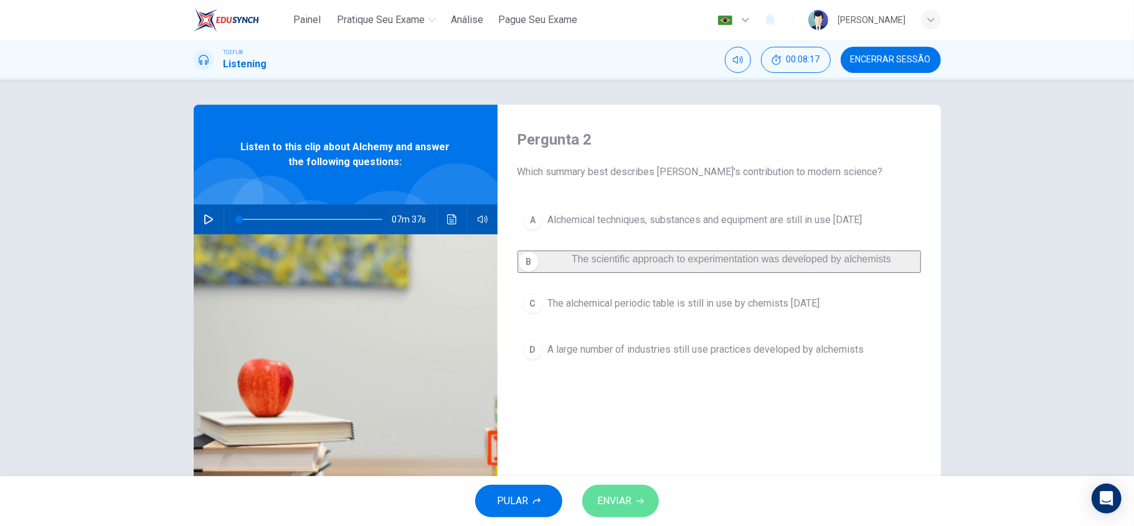
click at [619, 496] on span "ENVIAR" at bounding box center [614, 500] width 34 height 17
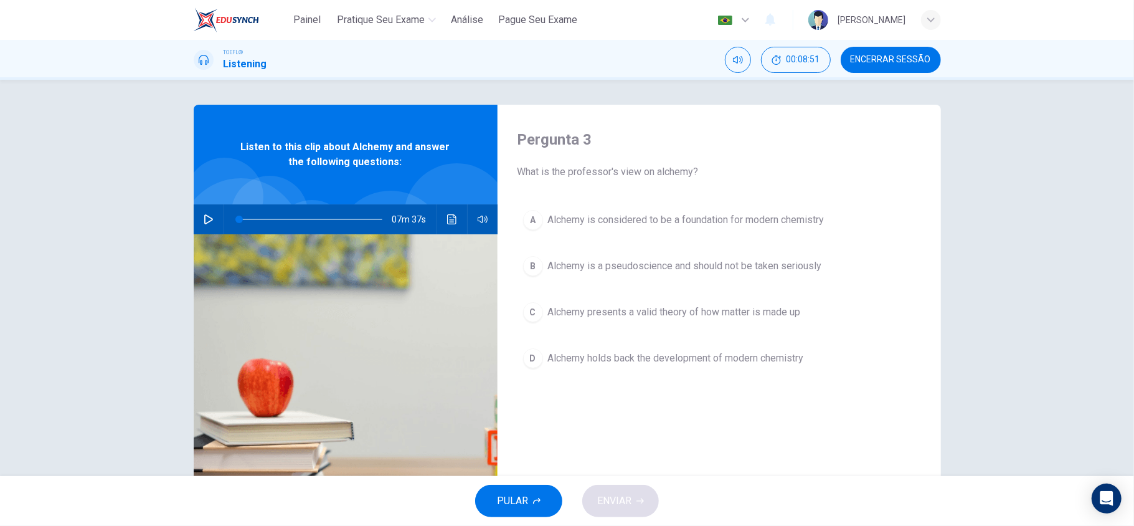
click at [603, 232] on button "A Alchemy is considered to be a foundation for modern chemistry" at bounding box center [719, 219] width 404 height 31
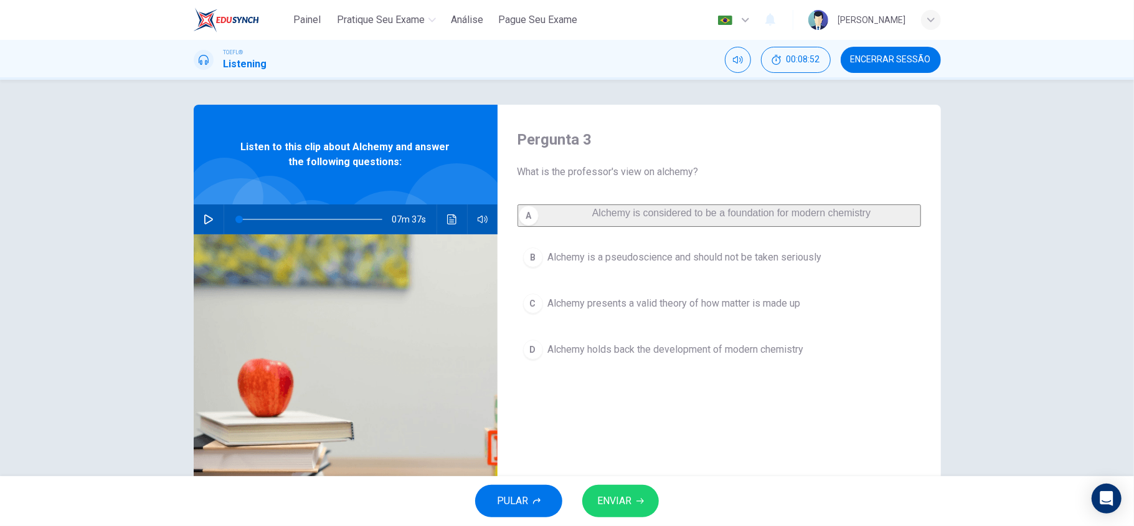
click at [641, 481] on div "PULAR ENVIAR" at bounding box center [567, 501] width 1134 height 50
click at [638, 491] on button "ENVIAR" at bounding box center [620, 500] width 77 height 32
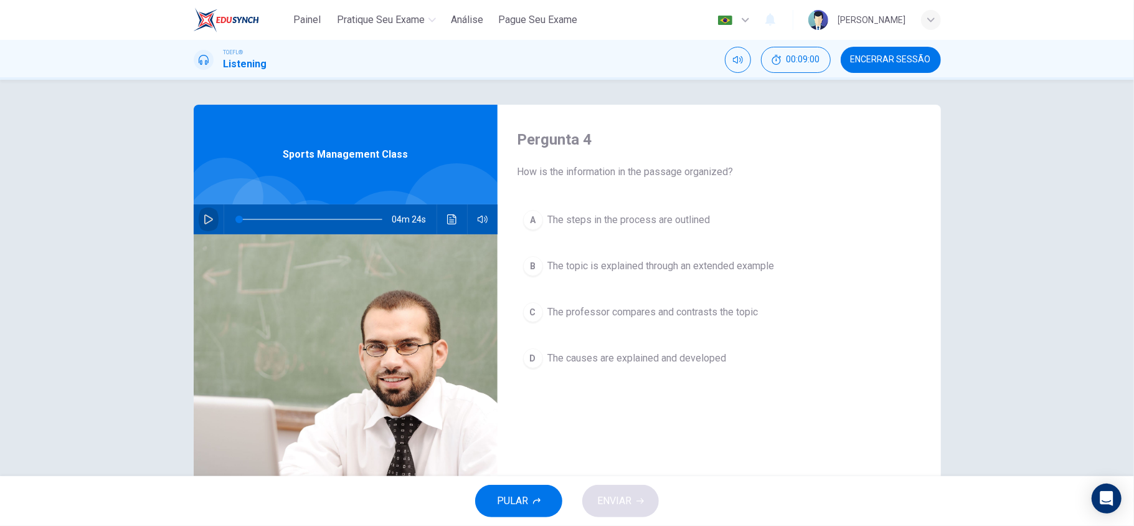
click at [199, 208] on button "button" at bounding box center [209, 219] width 20 height 30
drag, startPoint x: 247, startPoint y: 217, endPoint x: 174, endPoint y: 204, distance: 73.4
click at [174, 204] on div "Pergunta 4 How is the information in the passage organized? A The steps in the …" at bounding box center [567, 321] width 787 height 433
click at [174, 171] on div "Pergunta 4 How is the information in the passage organized? A The steps in the …" at bounding box center [567, 321] width 787 height 433
type input "0"
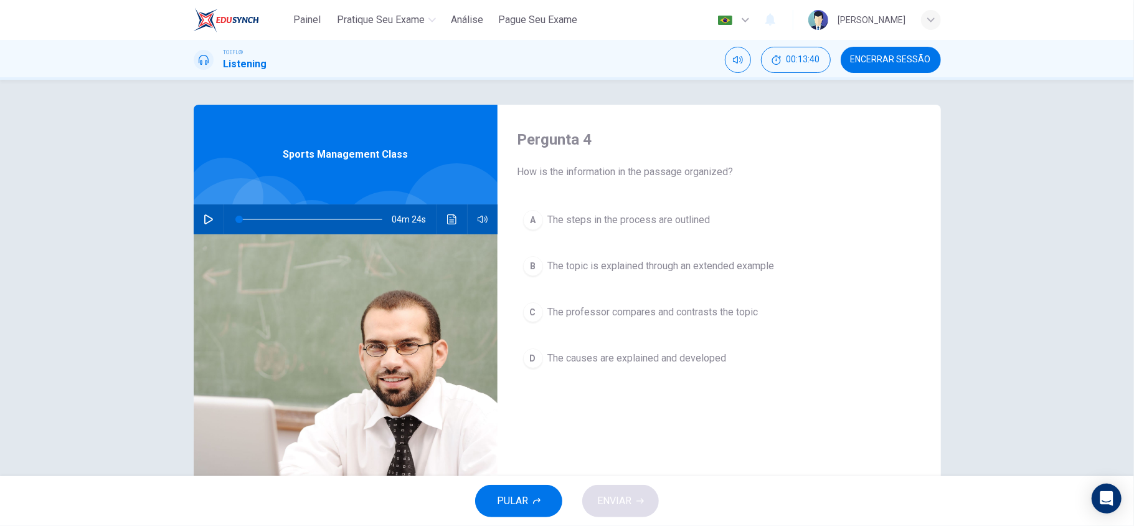
click at [650, 227] on button "A The steps in the process are outlined" at bounding box center [719, 219] width 404 height 31
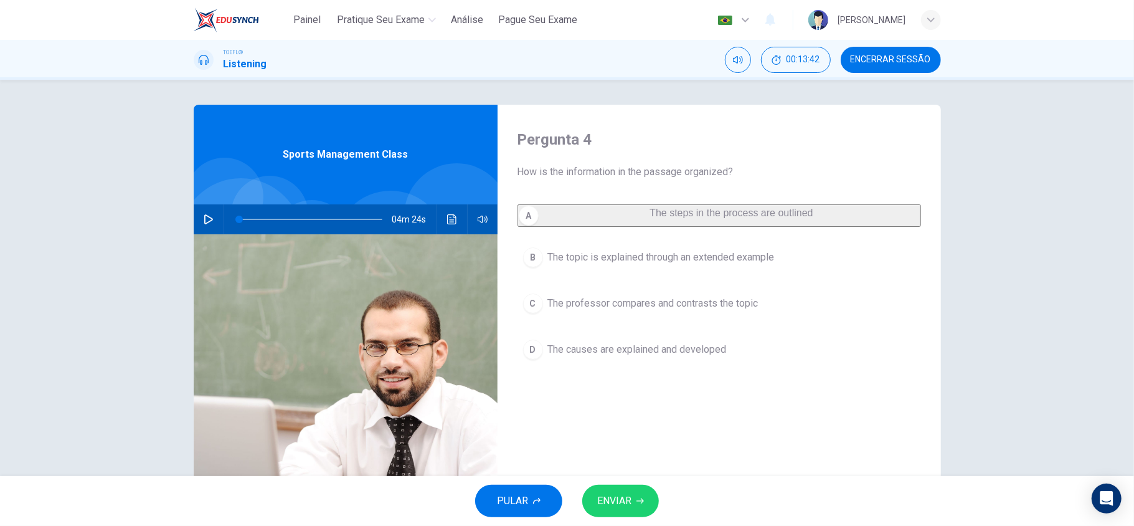
click at [653, 365] on button "D The causes are explained and developed" at bounding box center [719, 349] width 404 height 31
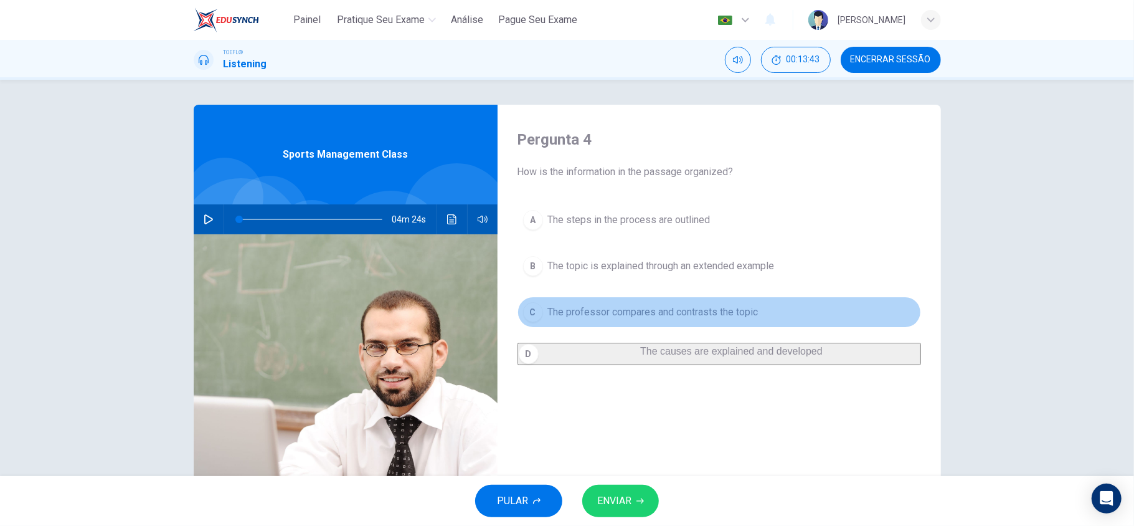
click at [633, 324] on button "C The professor compares and contrasts the topic" at bounding box center [719, 311] width 404 height 31
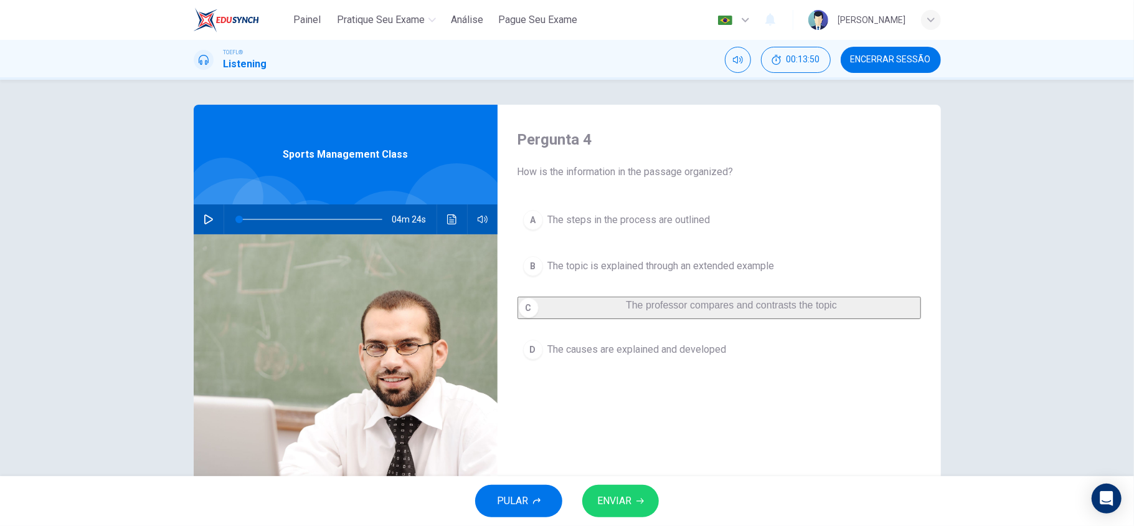
click at [577, 504] on div "PULAR ENVIAR" at bounding box center [567, 501] width 1134 height 50
click at [589, 501] on button "ENVIAR" at bounding box center [620, 500] width 77 height 32
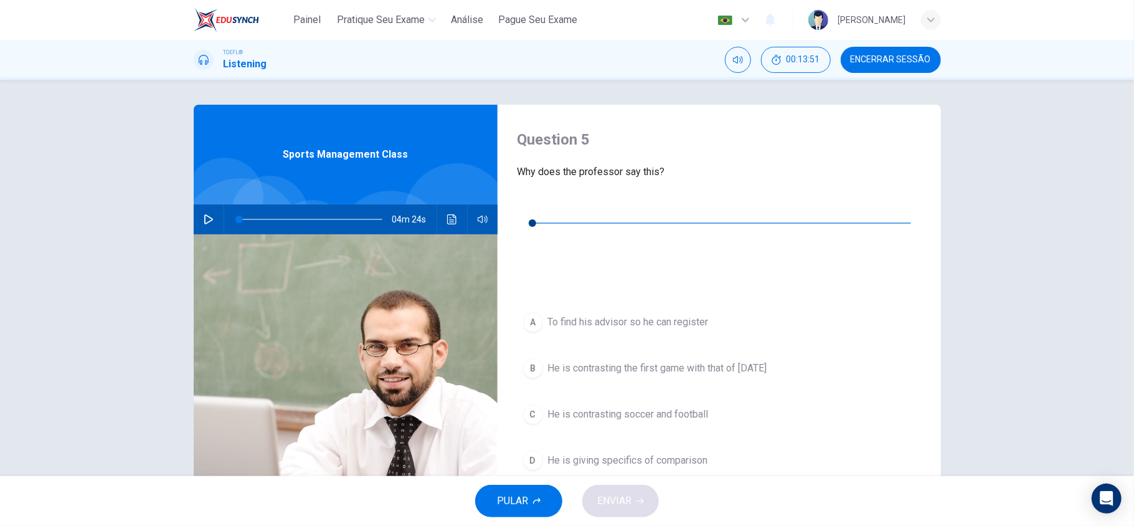
click at [526, 197] on button "button" at bounding box center [527, 204] width 20 height 20
click at [793, 437] on div "A To find his advisor so he can register B He is contrasting the first game wit…" at bounding box center [719, 403] width 404 height 194
click at [529, 205] on icon "button" at bounding box center [527, 204] width 9 height 10
click at [532, 203] on icon "button" at bounding box center [527, 204] width 10 height 10
click at [536, 197] on div "00m 07s" at bounding box center [719, 237] width 404 height 87
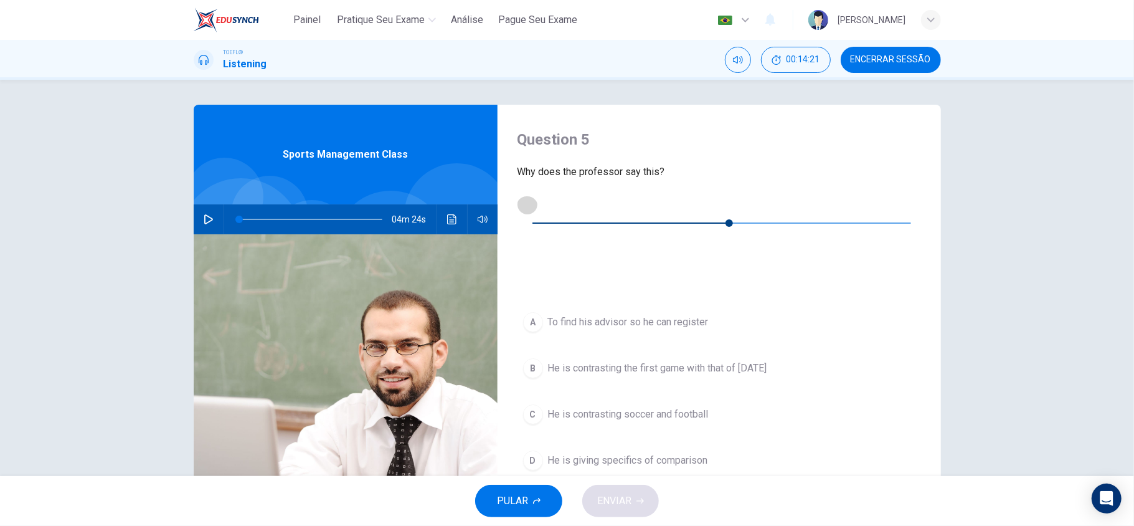
click at [534, 202] on button "button" at bounding box center [527, 204] width 20 height 20
click at [526, 209] on icon "button" at bounding box center [527, 204] width 9 height 10
drag, startPoint x: 597, startPoint y: 207, endPoint x: 561, endPoint y: 207, distance: 35.5
click at [548, 219] on span at bounding box center [544, 222] width 7 height 7
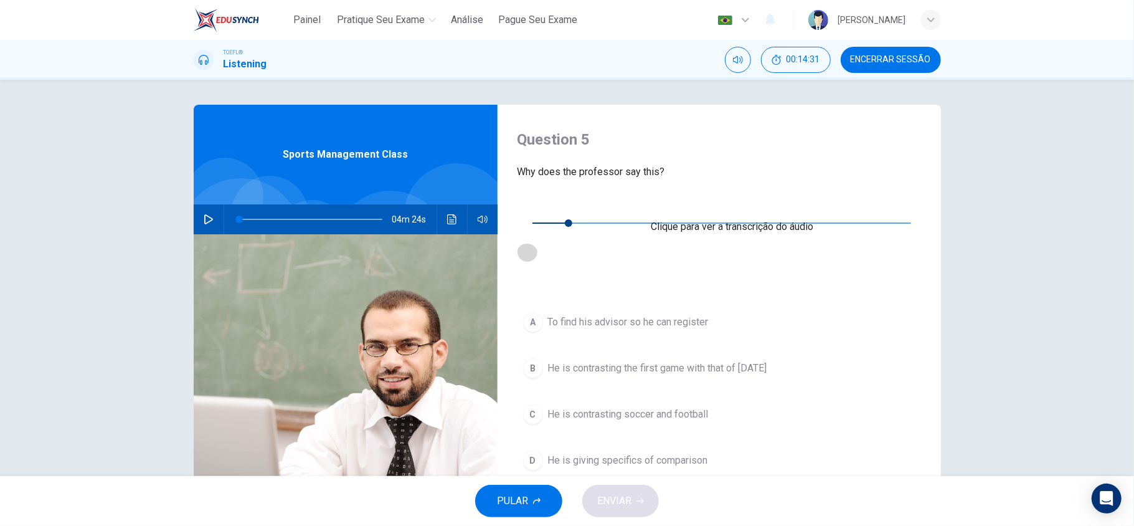
click at [532, 247] on icon "Clique para ver a transcrição do áudio" at bounding box center [526, 252] width 9 height 10
click at [646, 453] on span "He is giving specifics of comparison" at bounding box center [628, 460] width 160 height 15
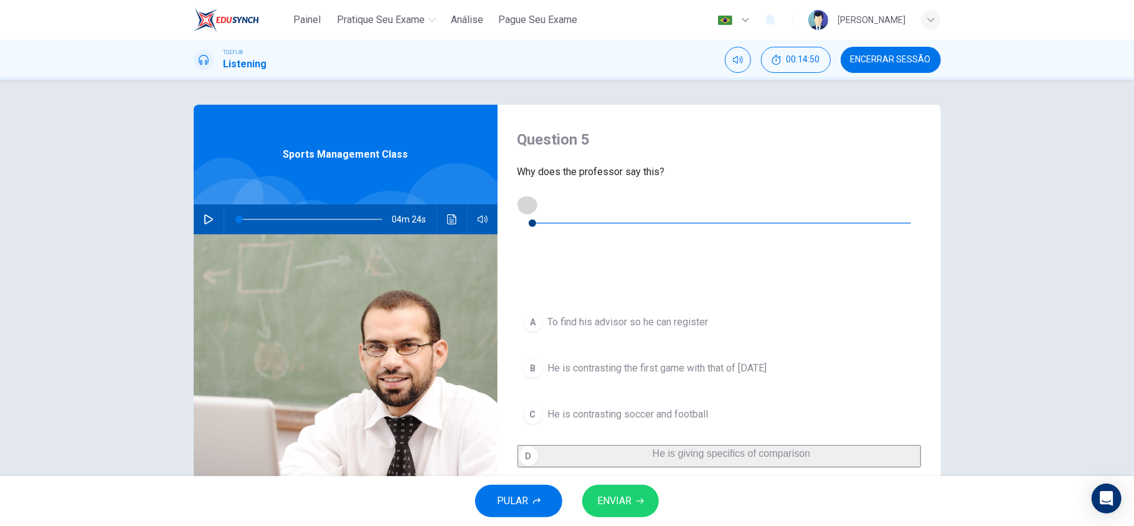
click at [537, 207] on button "button" at bounding box center [527, 204] width 20 height 20
click at [536, 207] on button "button" at bounding box center [527, 204] width 20 height 20
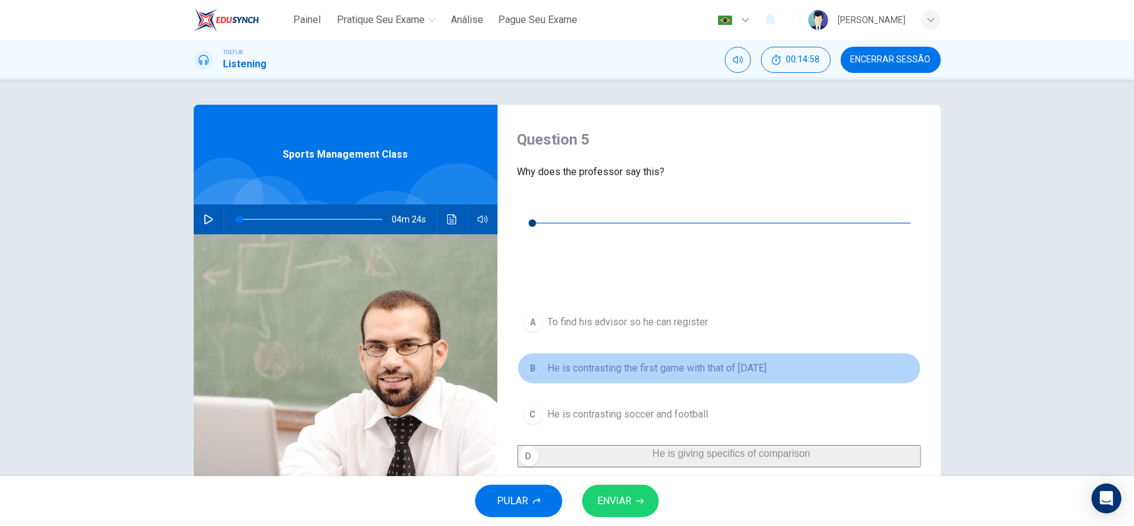
click at [624, 361] on span "He is contrasting the first game with that of today" at bounding box center [657, 368] width 219 height 15
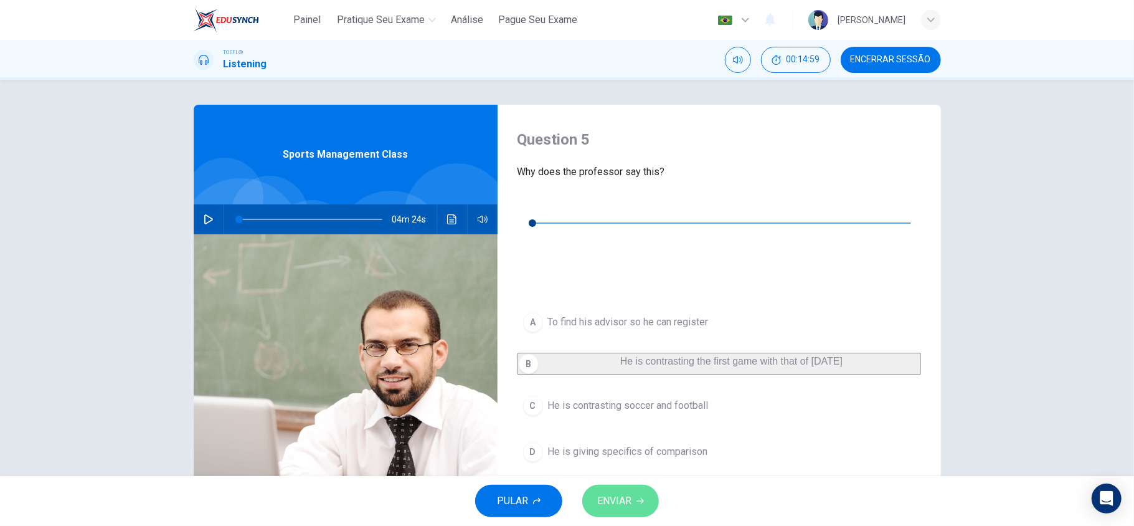
click at [633, 499] on button "ENVIAR" at bounding box center [620, 500] width 77 height 32
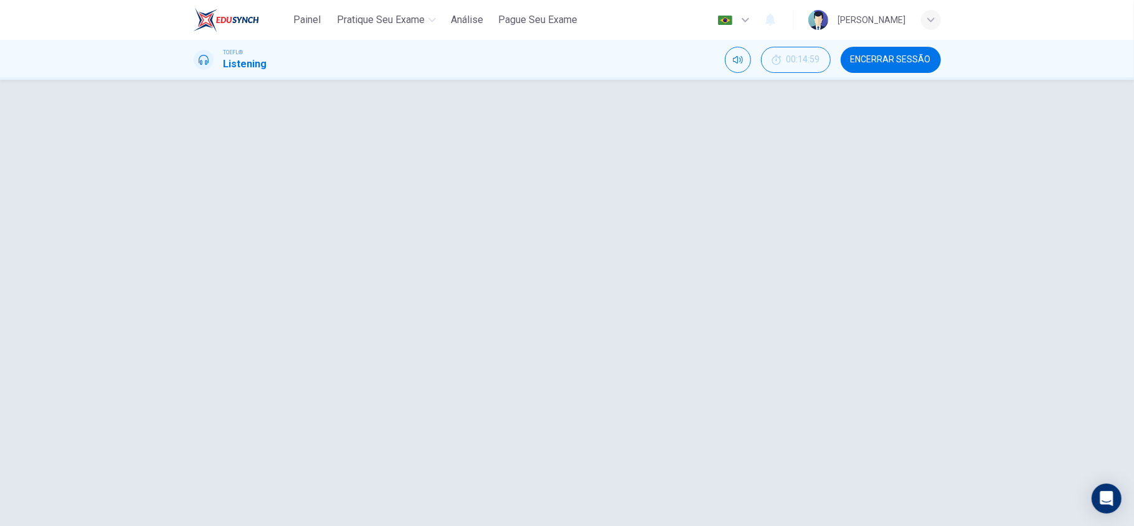
type input "0"
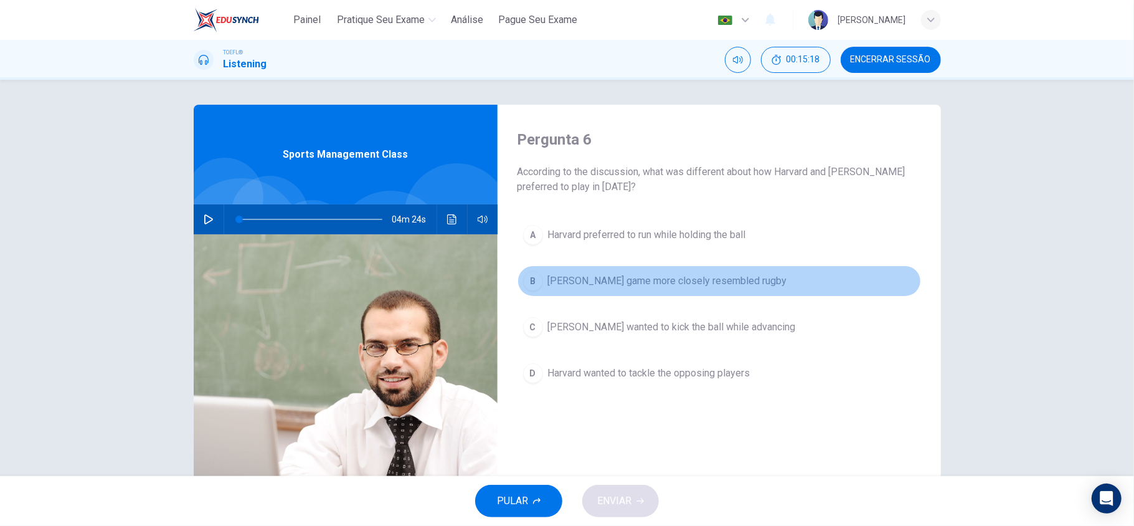
click at [725, 286] on span "McGill's game more closely resembled rugby" at bounding box center [667, 280] width 239 height 15
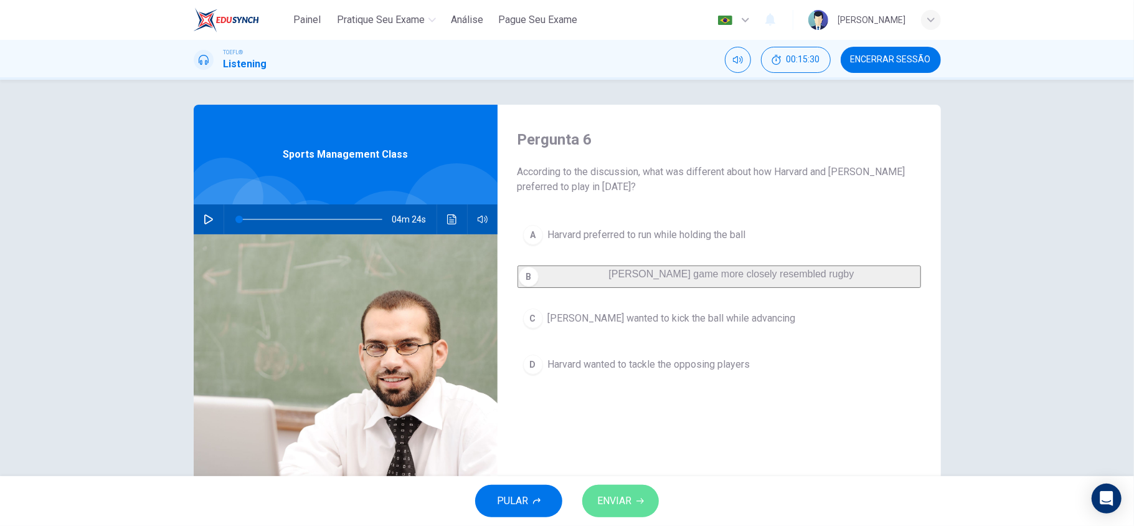
click at [621, 497] on span "ENVIAR" at bounding box center [614, 500] width 34 height 17
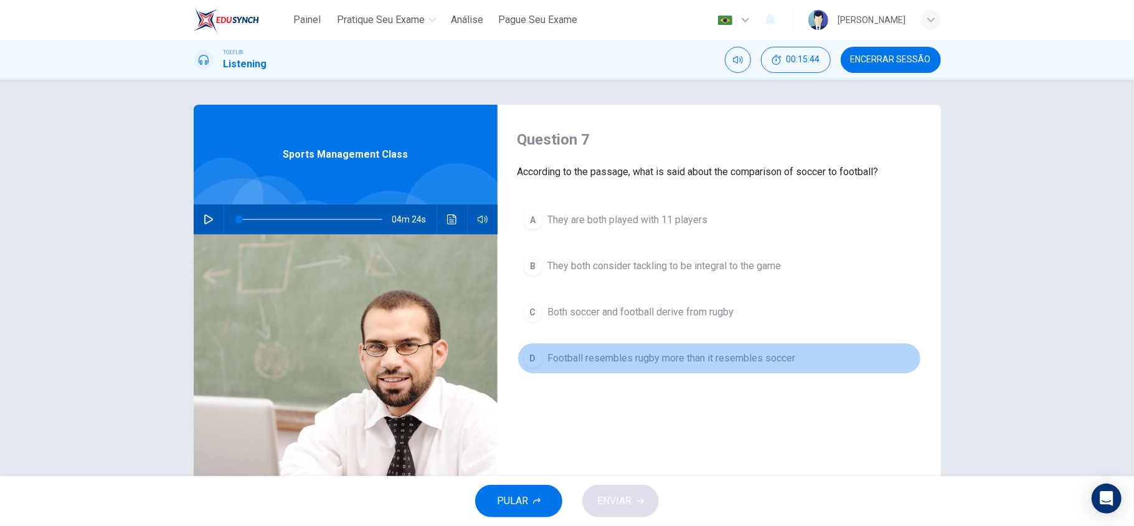
click at [666, 359] on span "Football resembles rugby more than it resembles soccer" at bounding box center [672, 358] width 248 height 15
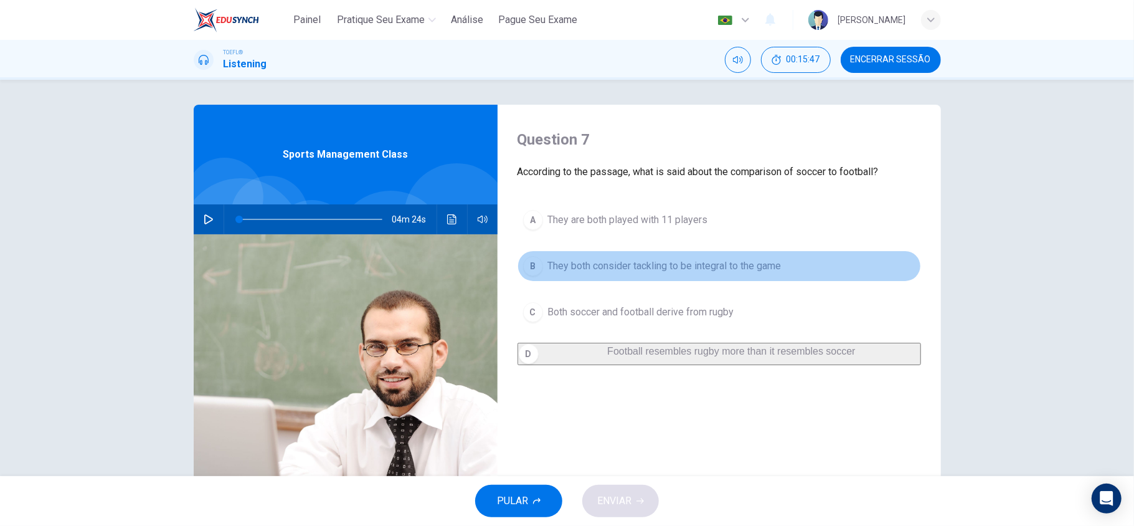
click at [681, 279] on button "B They both consider tackling to be integral to the game" at bounding box center [719, 265] width 404 height 31
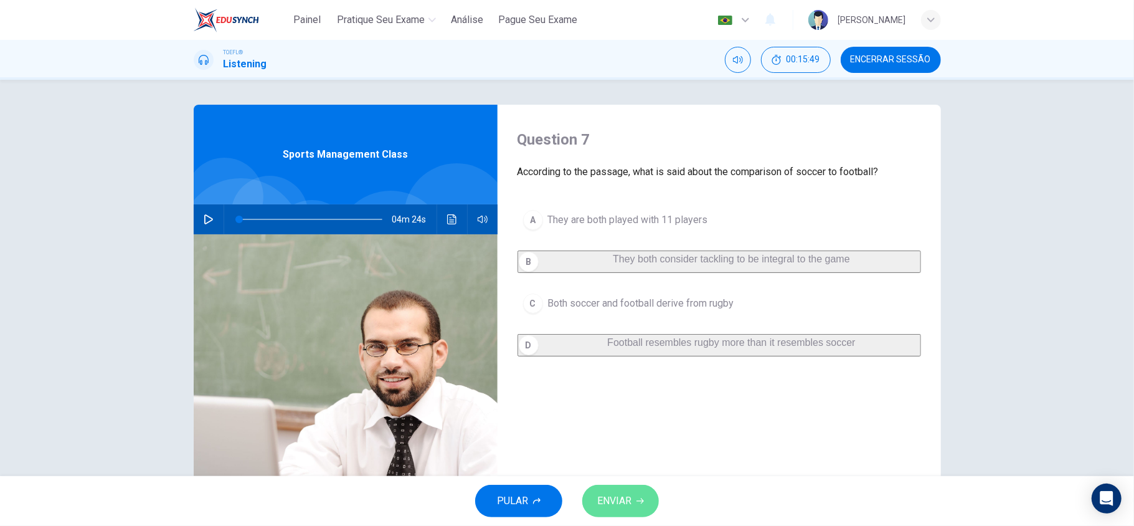
click at [638, 504] on icon "button" at bounding box center [639, 500] width 7 height 7
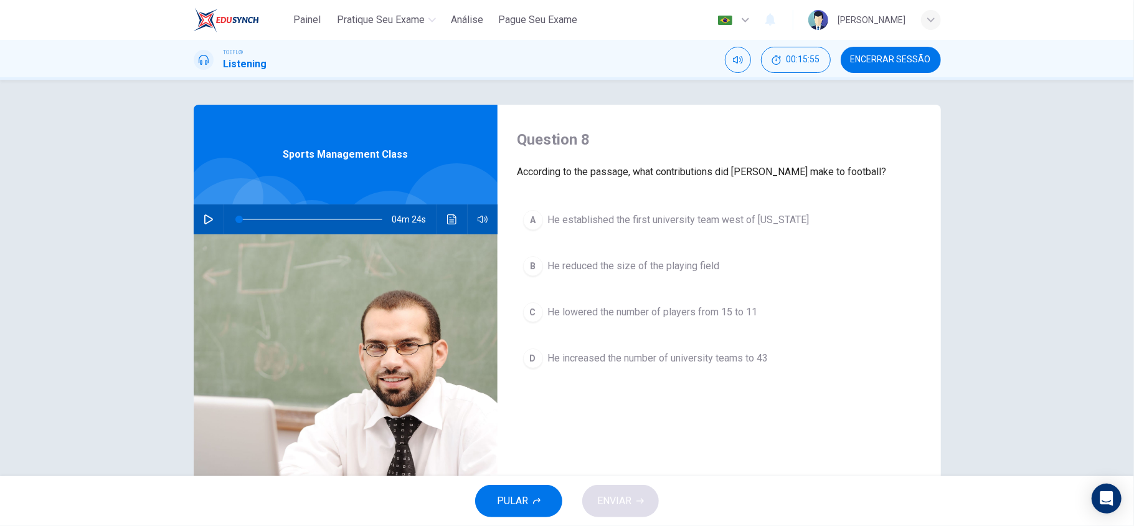
click at [690, 269] on span "He reduced the size of the playing field" at bounding box center [634, 265] width 172 height 15
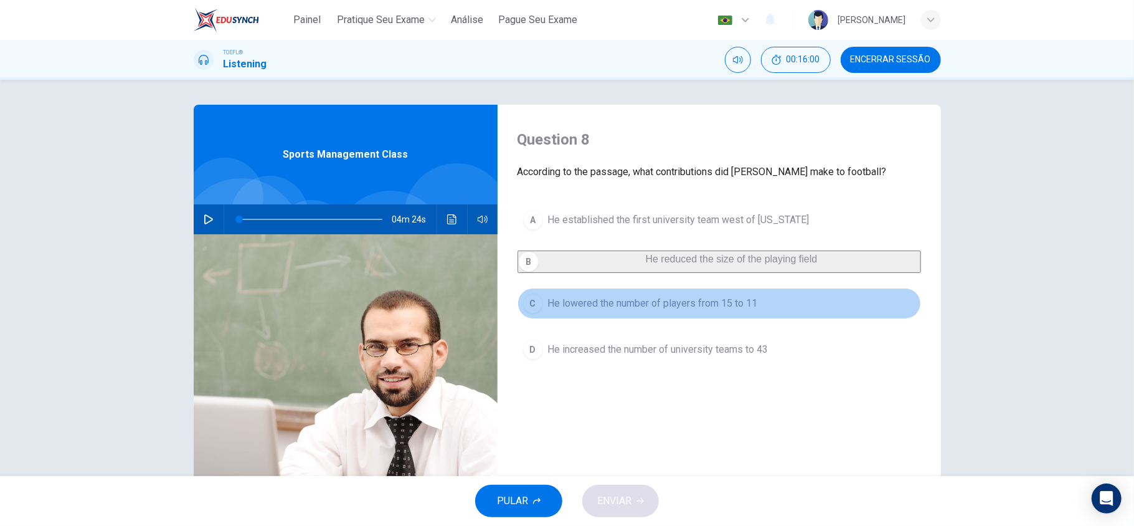
click at [737, 319] on button "C He lowered the number of players from 15 to 11" at bounding box center [719, 303] width 404 height 31
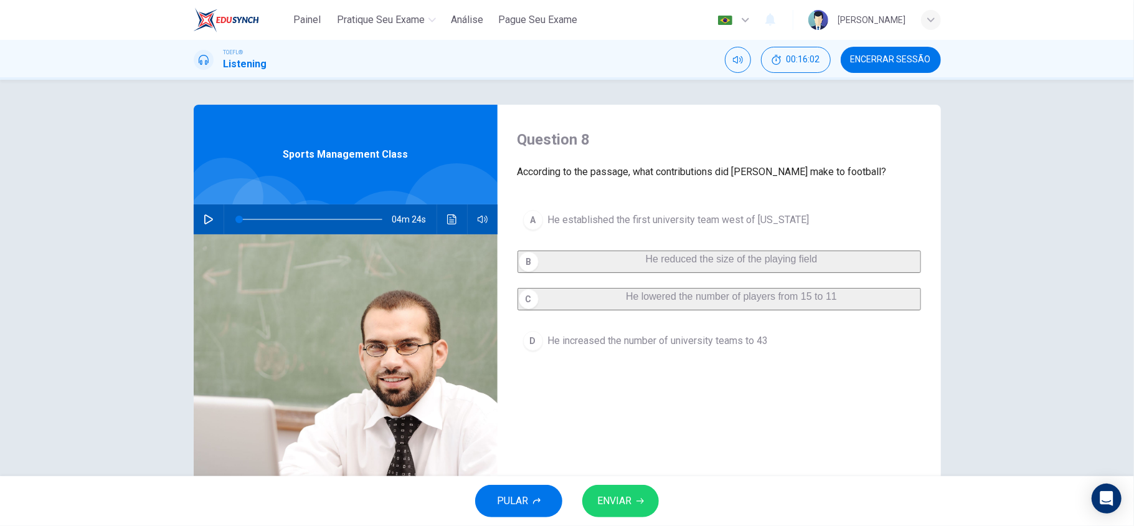
click at [656, 499] on button "ENVIAR" at bounding box center [620, 500] width 77 height 32
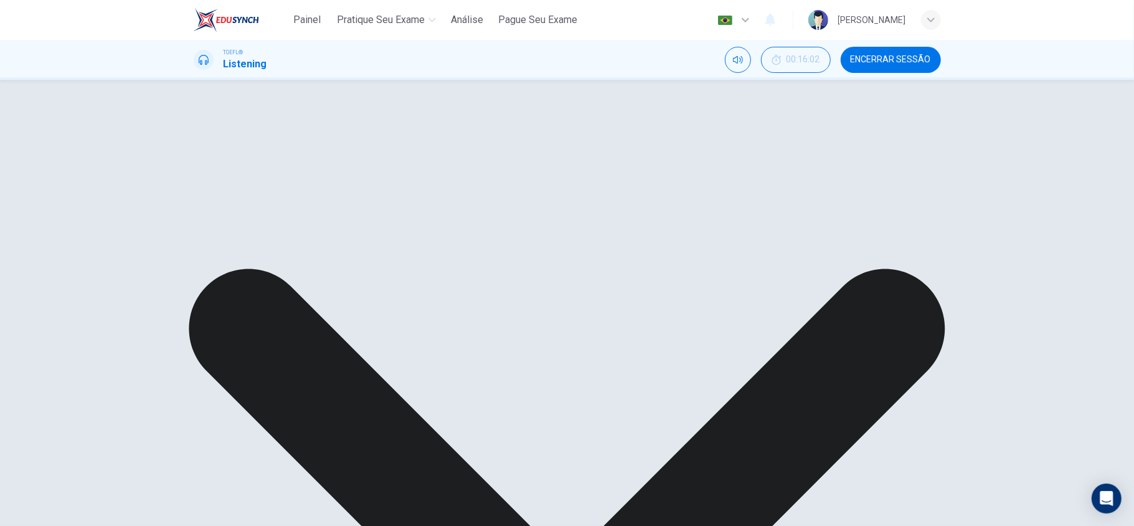
click at [676, 313] on div "A He established the first university team west of Pennsylvania B He reduced th…" at bounding box center [719, 283] width 404 height 159
click at [621, 220] on div "A He established the first university team west of Pennsylvania B He reduced th…" at bounding box center [719, 283] width 404 height 159
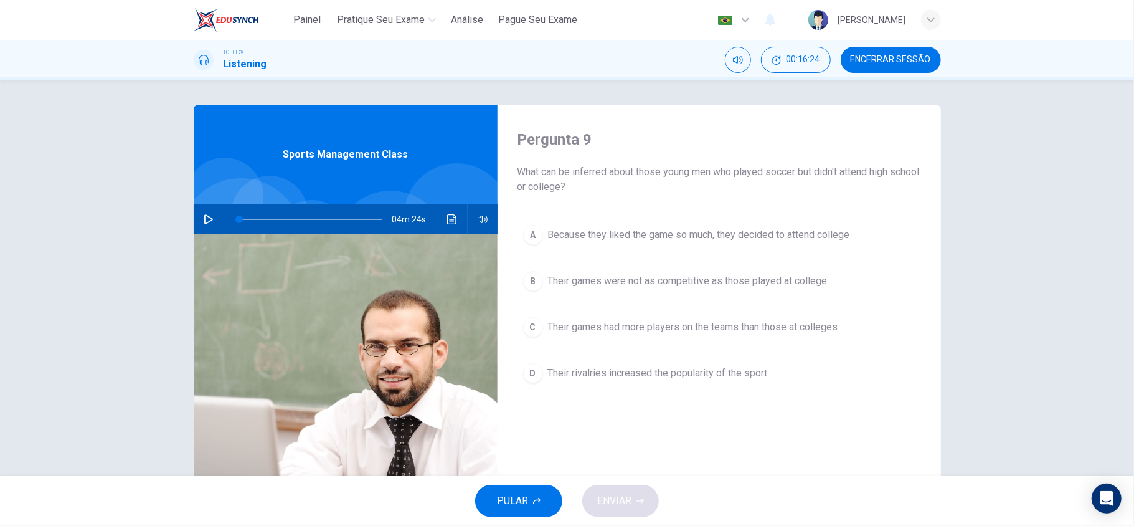
click at [778, 285] on span "Their games were not as competitive as those played at college" at bounding box center [688, 280] width 280 height 15
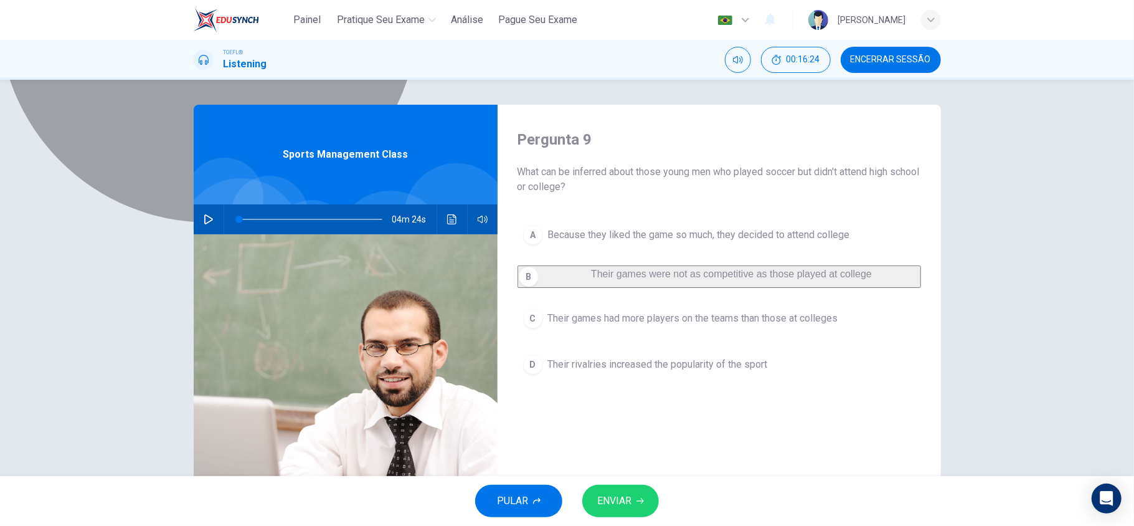
click at [722, 279] on span "Their games were not as competitive as those played at college" at bounding box center [731, 273] width 281 height 11
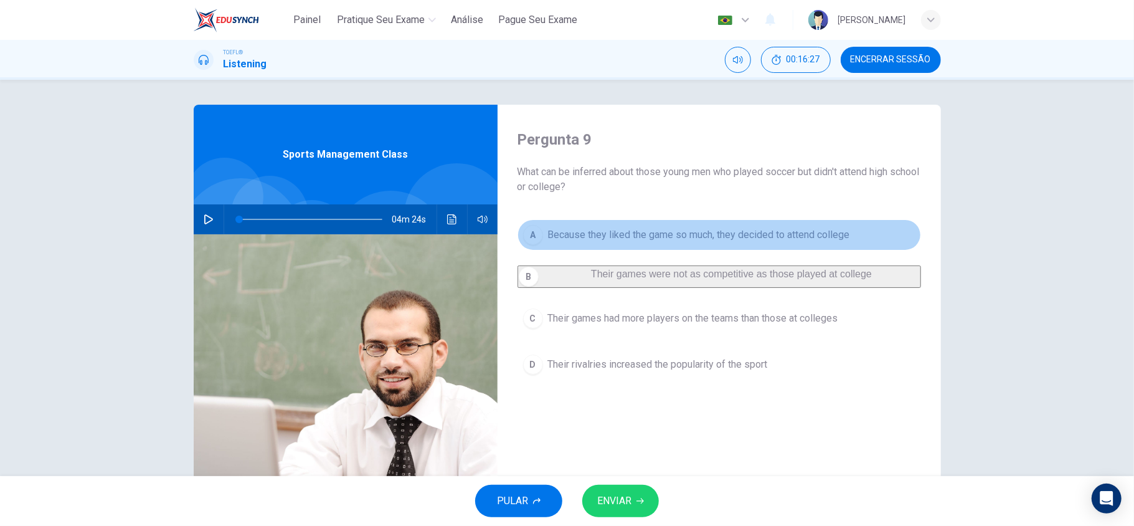
click at [823, 240] on span "Because they liked the game so much, they decided to attend college" at bounding box center [699, 234] width 302 height 15
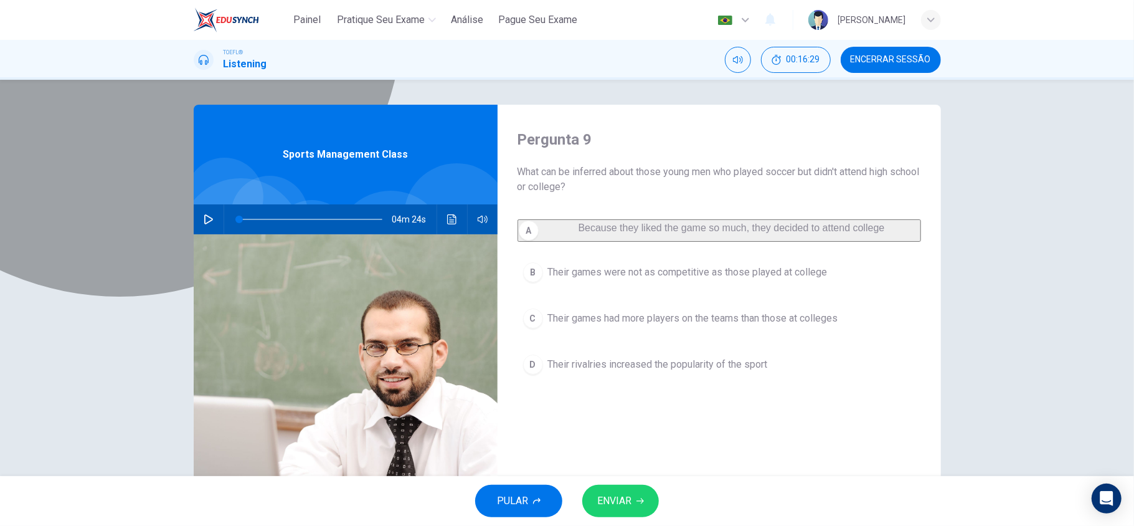
click at [633, 233] on span "Because they liked the game so much, they decided to attend college" at bounding box center [732, 227] width 306 height 11
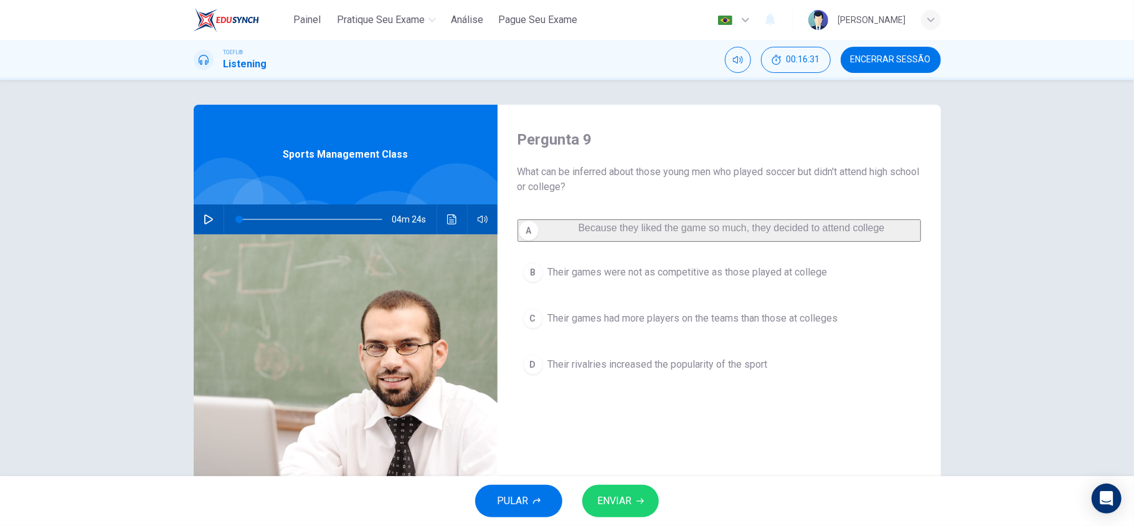
click at [666, 462] on div "Pergunta 9 What can be inferred about those young men who played soccer but did…" at bounding box center [719, 321] width 443 height 433
click at [596, 229] on span "Because they liked the game so much, they decided to attend college" at bounding box center [732, 227] width 306 height 11
click at [739, 435] on div "Pergunta 9 What can be inferred about those young men who played soccer but did…" at bounding box center [719, 321] width 443 height 433
click at [708, 357] on div "A Because they liked the game so much, they decided to attend college B Their g…" at bounding box center [719, 312] width 404 height 186
click at [710, 364] on button "D Their rivalries increased the popularity of the sport" at bounding box center [719, 364] width 404 height 31
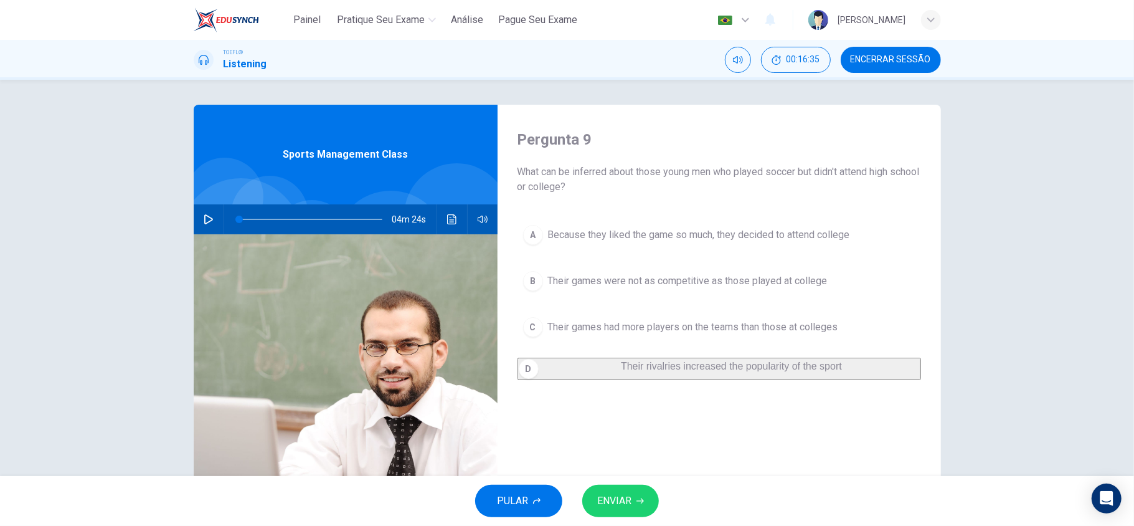
click at [726, 371] on span "Their rivalries increased the popularity of the sport" at bounding box center [731, 366] width 221 height 11
click at [651, 324] on span "Their games had more players on the teams than those at colleges" at bounding box center [693, 326] width 290 height 15
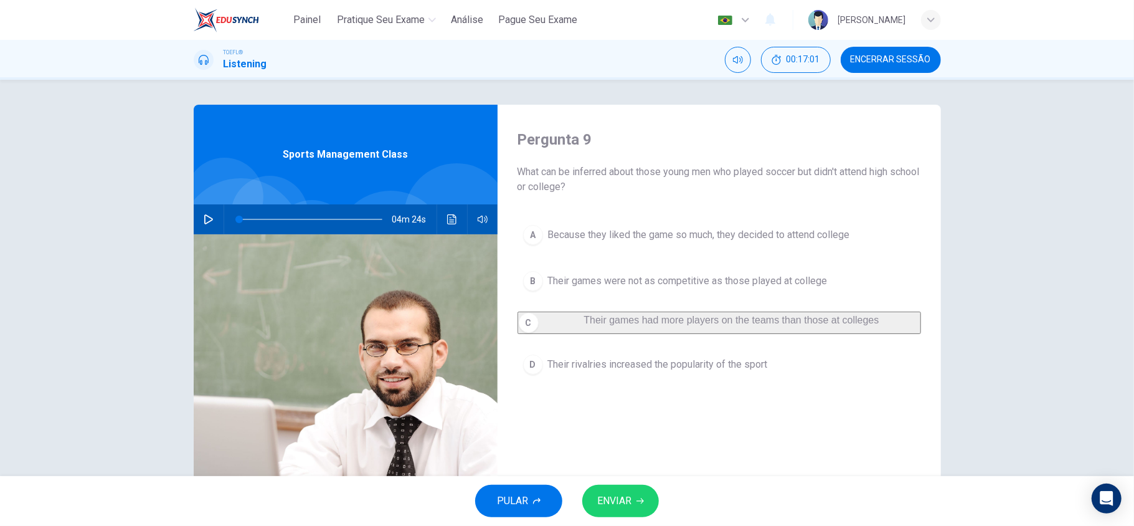
click at [658, 372] on span "Their rivalries increased the popularity of the sport" at bounding box center [658, 364] width 220 height 15
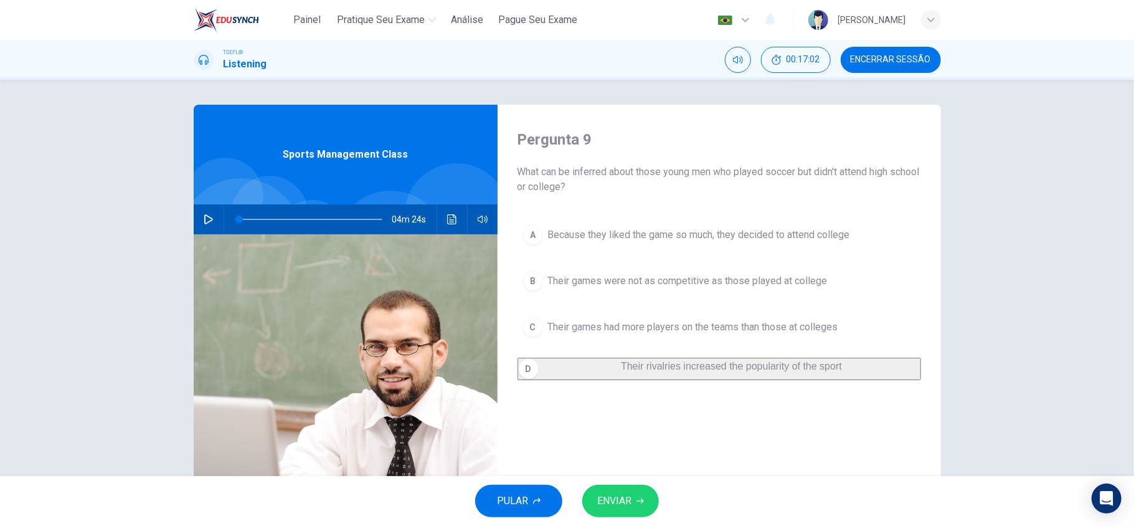
click at [664, 342] on button "C Their games had more players on the teams than those at colleges" at bounding box center [719, 326] width 404 height 31
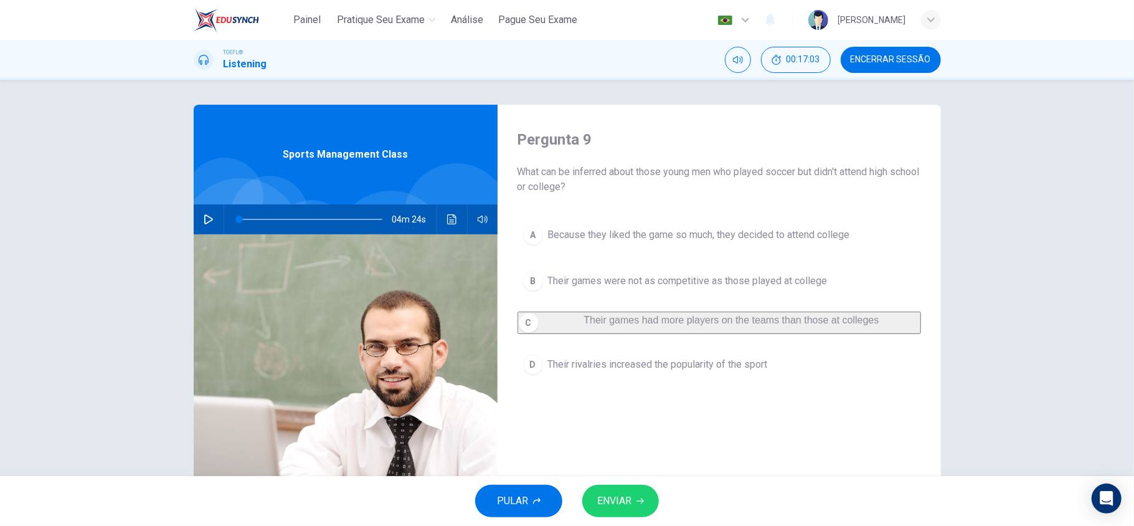
click at [671, 369] on span "Their rivalries increased the popularity of the sport" at bounding box center [658, 364] width 220 height 15
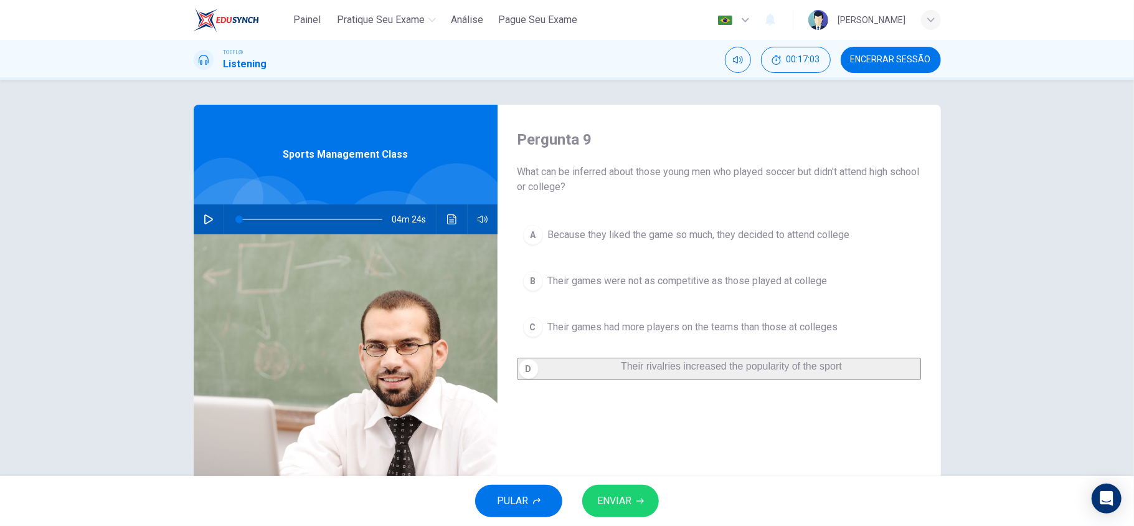
click at [605, 506] on span "ENVIAR" at bounding box center [614, 500] width 34 height 17
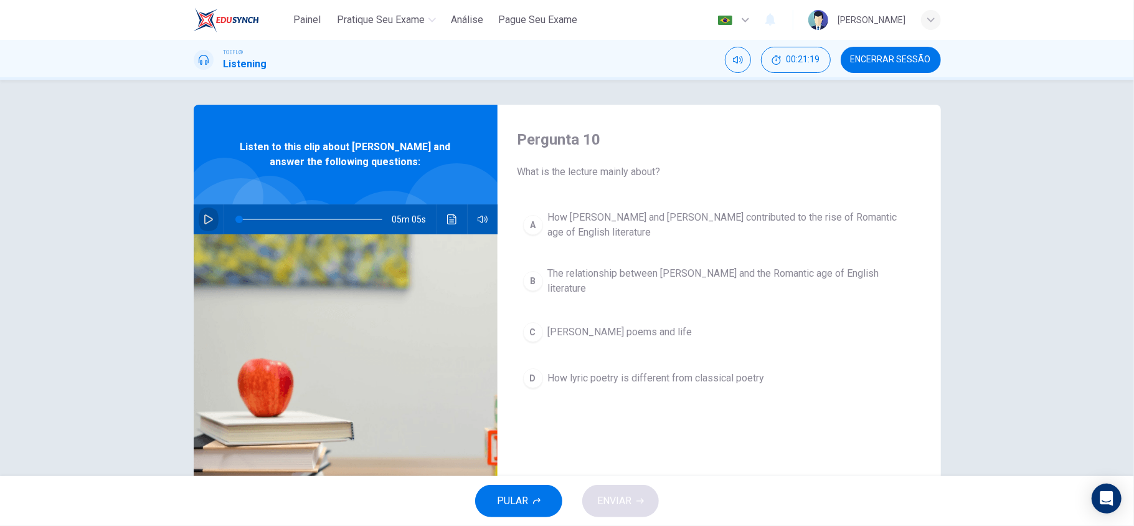
click at [204, 217] on icon "button" at bounding box center [208, 219] width 9 height 10
drag, startPoint x: 245, startPoint y: 217, endPoint x: 200, endPoint y: 210, distance: 45.3
click at [201, 210] on div "05m 05s" at bounding box center [346, 219] width 304 height 30
click at [447, 218] on icon "Clique para ver a transcrição do áudio" at bounding box center [452, 219] width 10 height 10
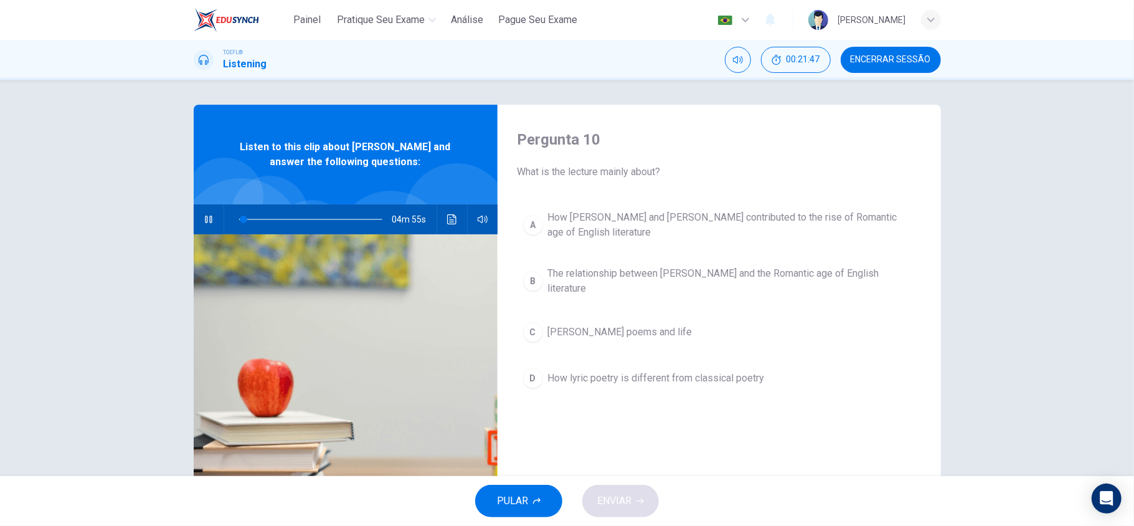
click at [451, 203] on div at bounding box center [456, 215] width 105 height 105
click at [455, 212] on button "Clique para ver a transcrição do áudio" at bounding box center [452, 219] width 20 height 30
click at [527, 489] on button "PULAR" at bounding box center [518, 500] width 87 height 32
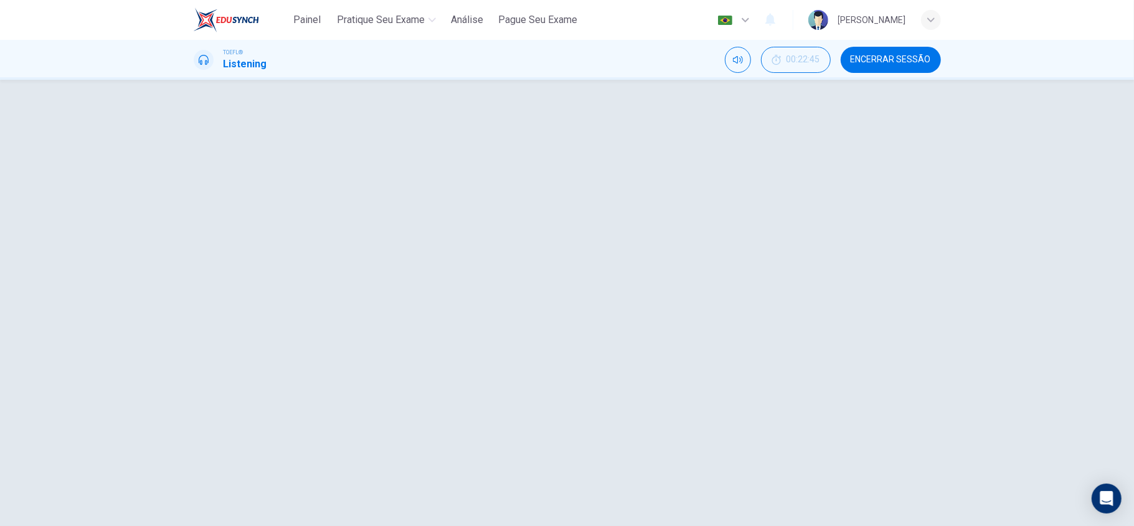
type input "23"
click at [898, 64] on span "Encerrar Sessão" at bounding box center [891, 60] width 80 height 10
